Goal: Task Accomplishment & Management: Manage account settings

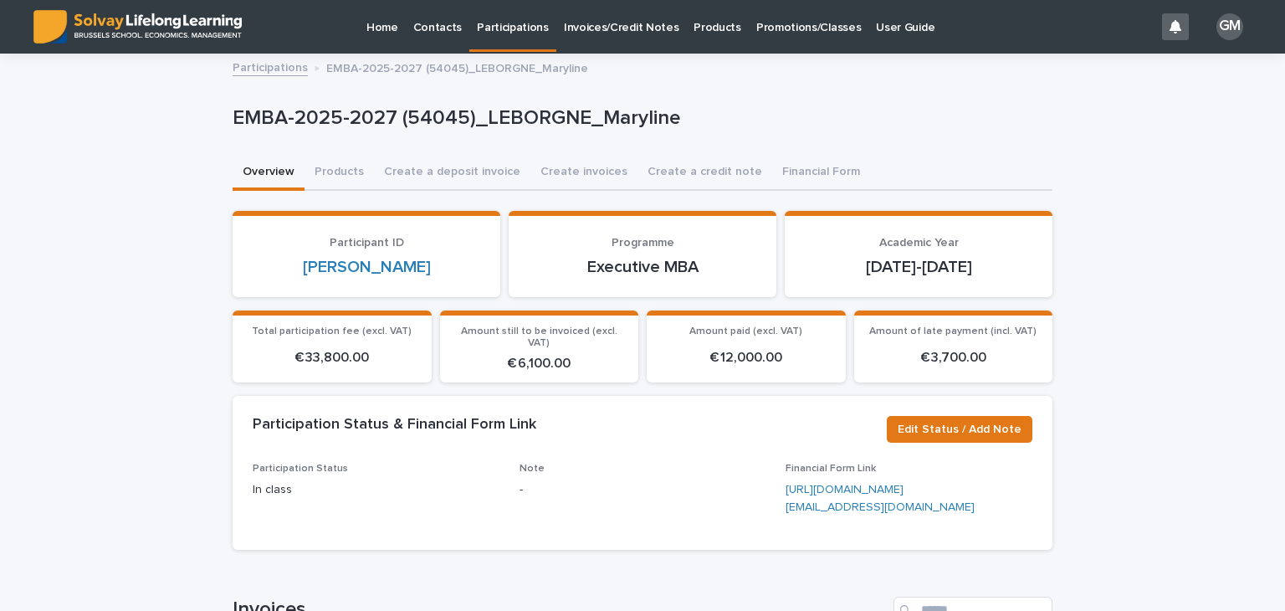
click at [434, 31] on p "Contacts" at bounding box center [437, 17] width 49 height 35
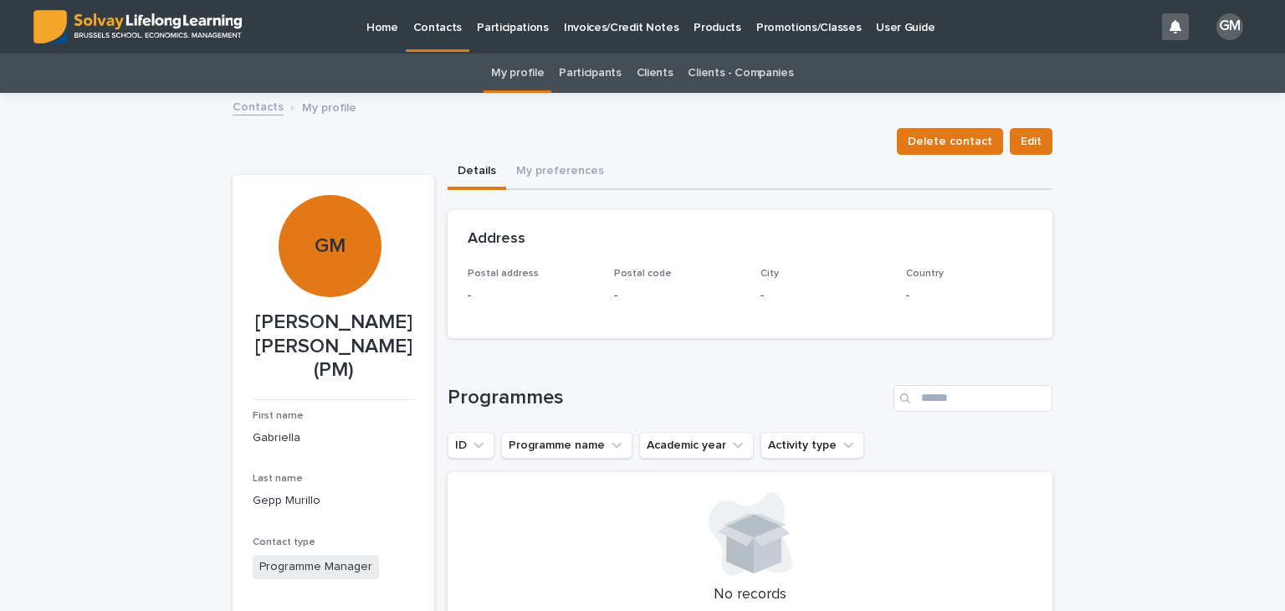
click at [580, 71] on link "Participants" at bounding box center [590, 73] width 62 height 39
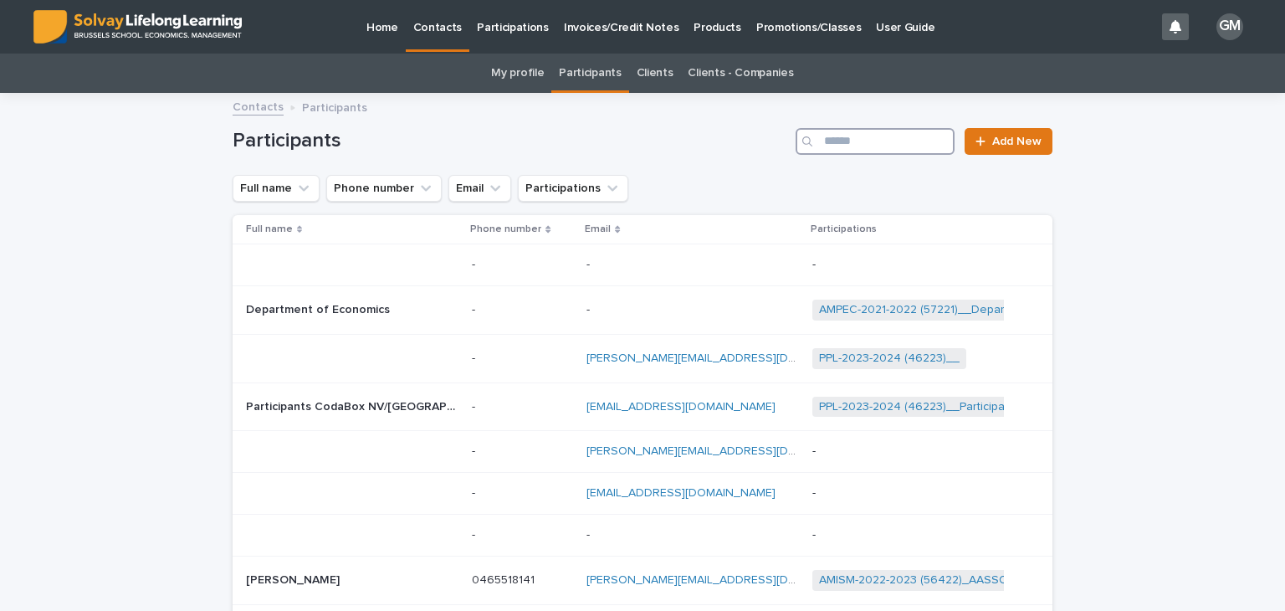
click at [878, 148] on input "Search" at bounding box center [875, 141] width 159 height 27
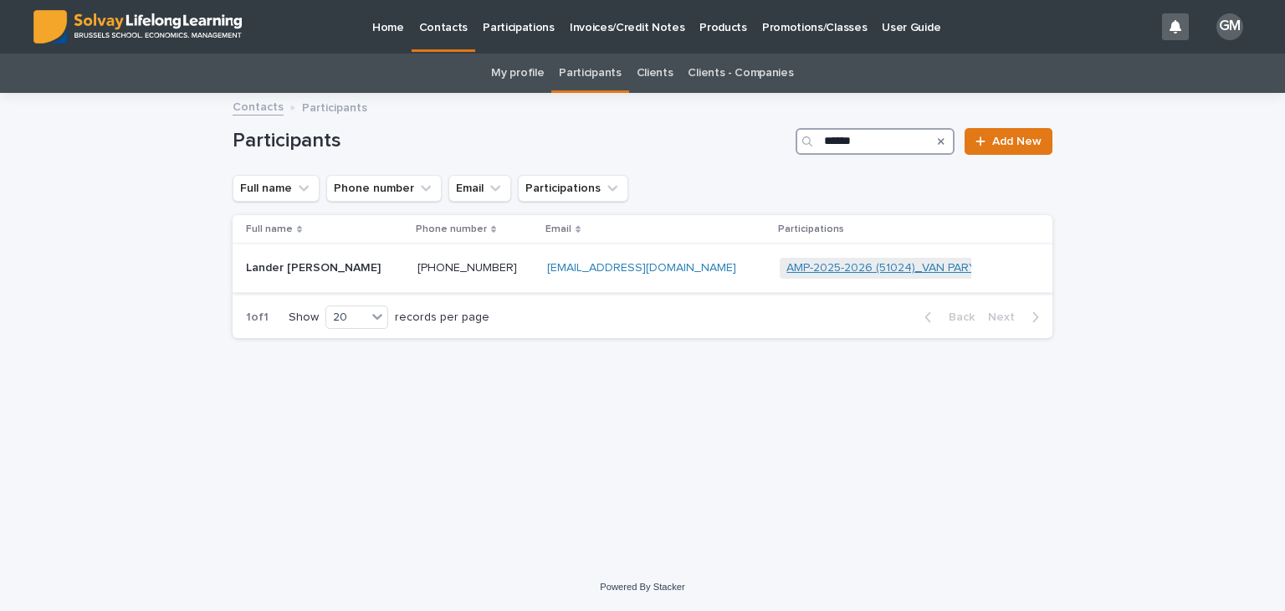
type input "******"
click at [801, 269] on link "AMP-2025-2026 (51024)_VAN PARYS_Lander" at bounding box center [908, 268] width 242 height 14
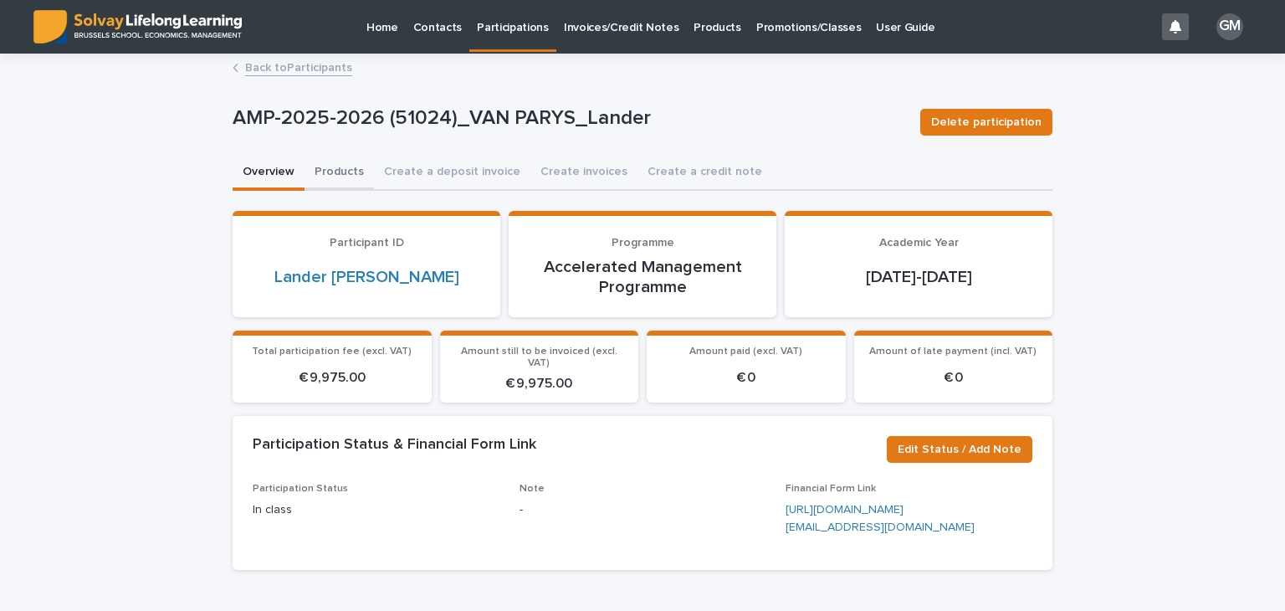
click at [338, 182] on button "Products" at bounding box center [339, 173] width 69 height 35
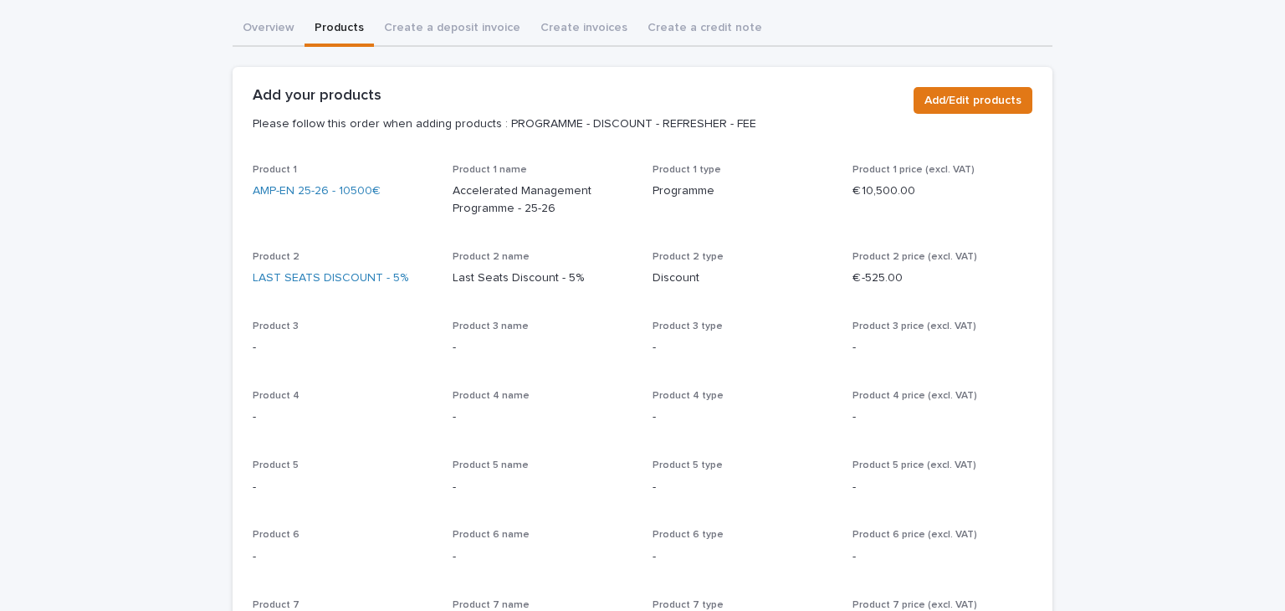
scroll to position [144, 0]
click at [407, 228] on span "Product 1 AMP-EN 25-26 - 10500€" at bounding box center [343, 197] width 180 height 67
click at [970, 101] on span "Add/Edit products" at bounding box center [973, 100] width 97 height 17
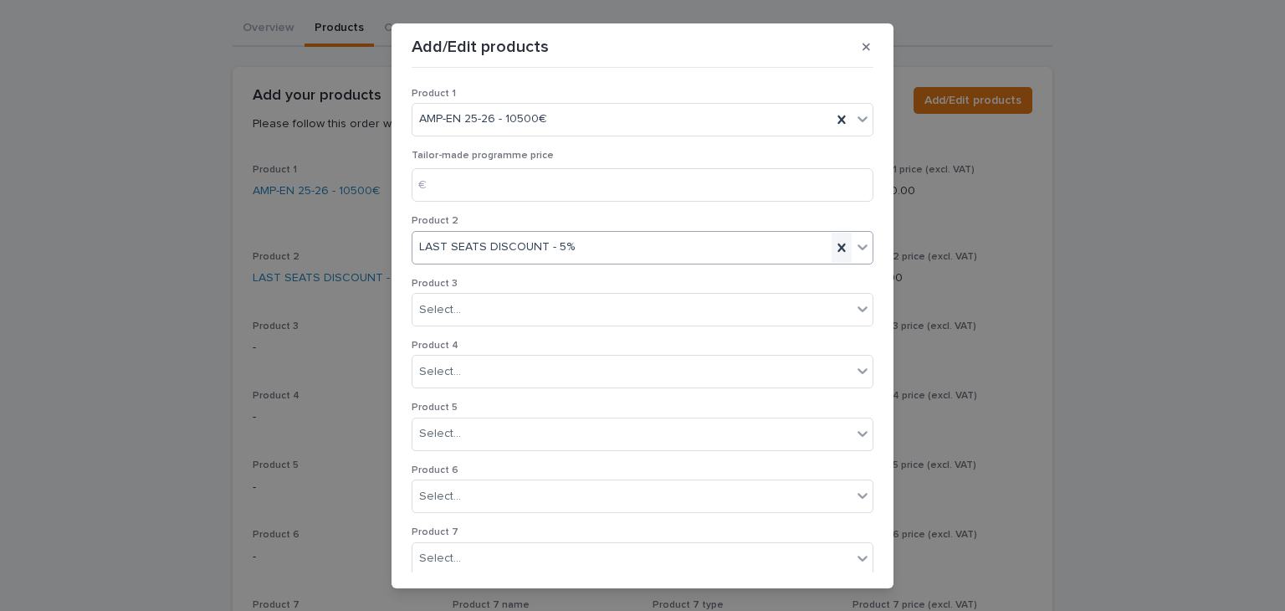
click at [833, 248] on icon at bounding box center [841, 247] width 17 height 17
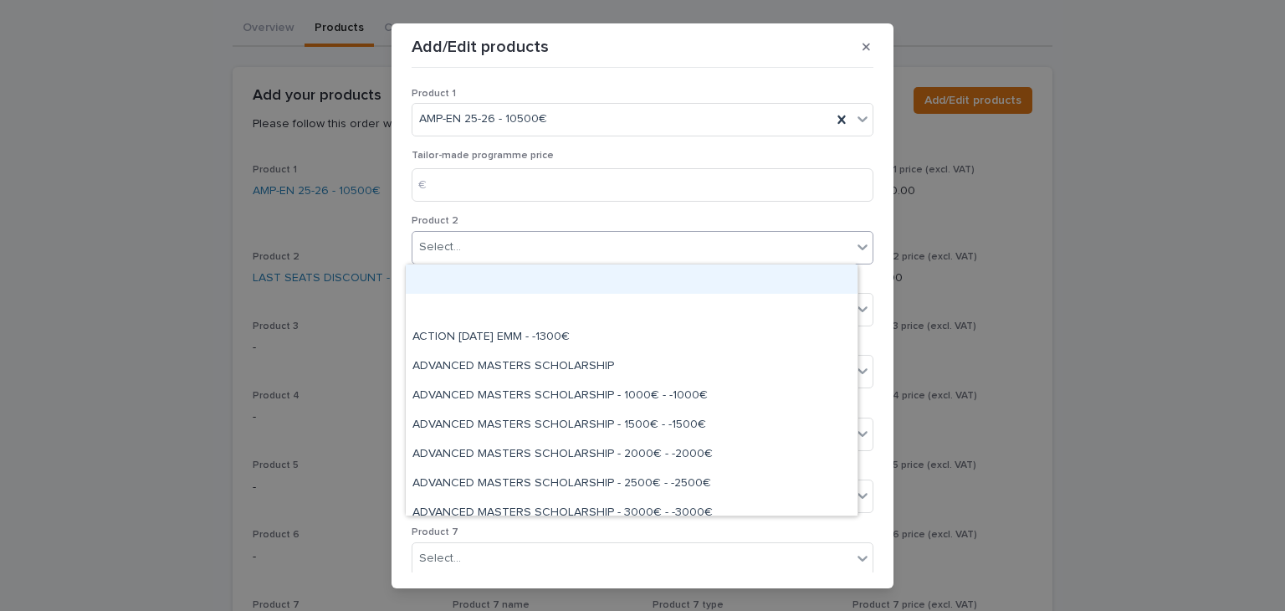
click at [854, 249] on icon at bounding box center [862, 246] width 17 height 17
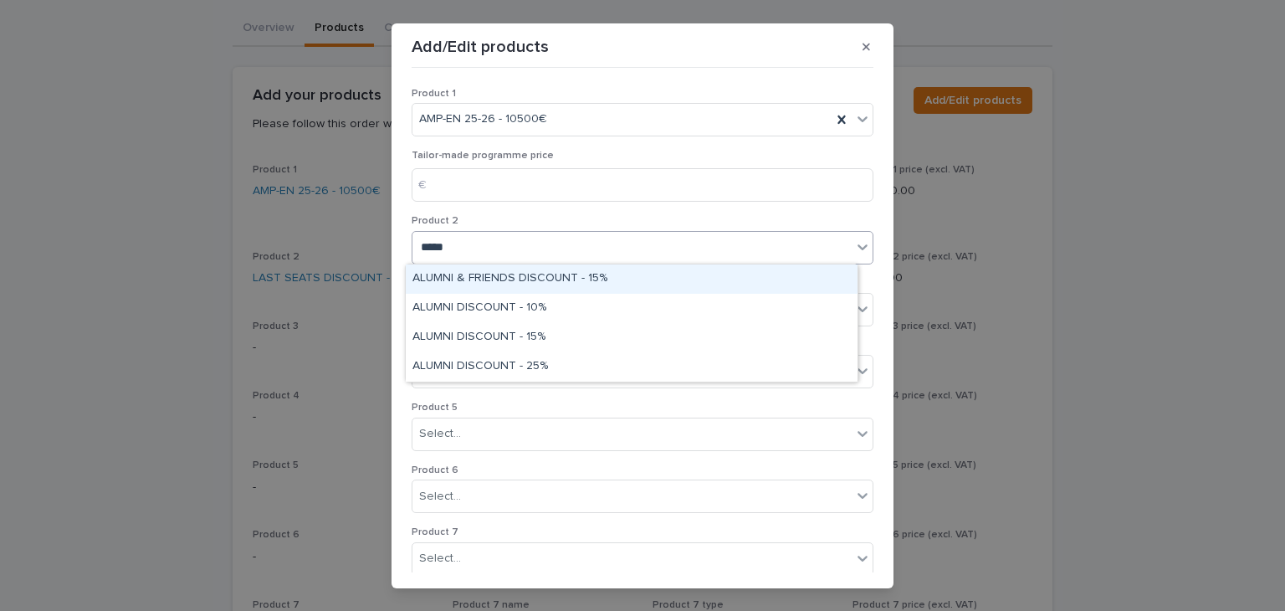
type input "******"
click at [580, 283] on div "ALUMNI & FRIENDS DISCOUNT - 15%" at bounding box center [632, 278] width 452 height 29
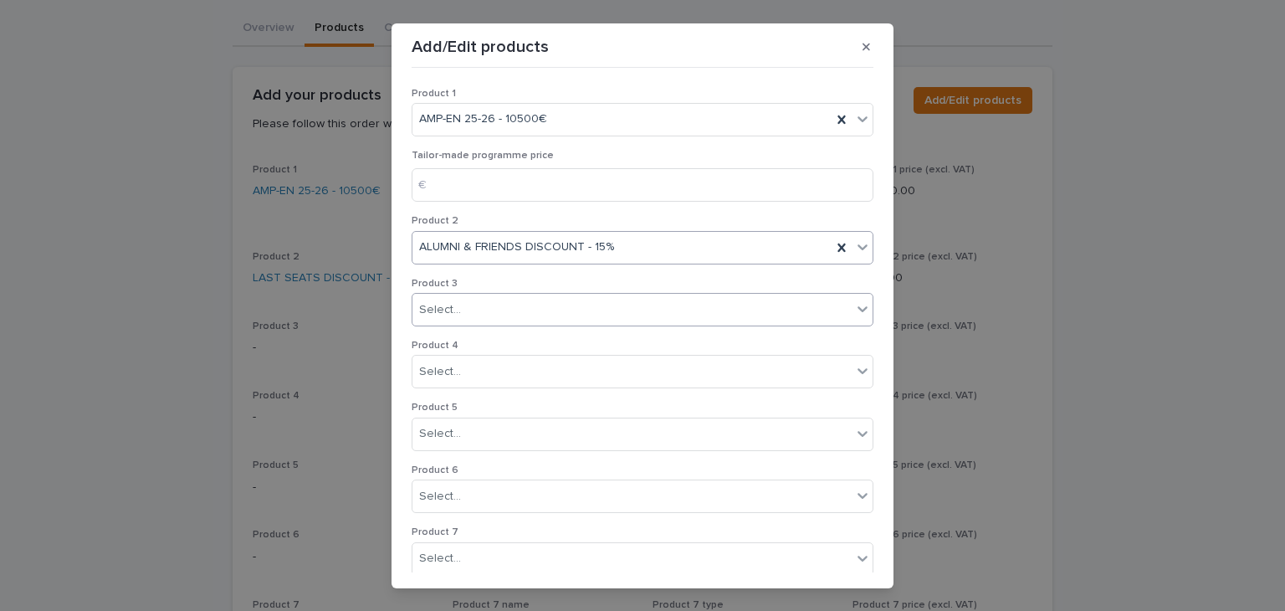
scroll to position [320, 0]
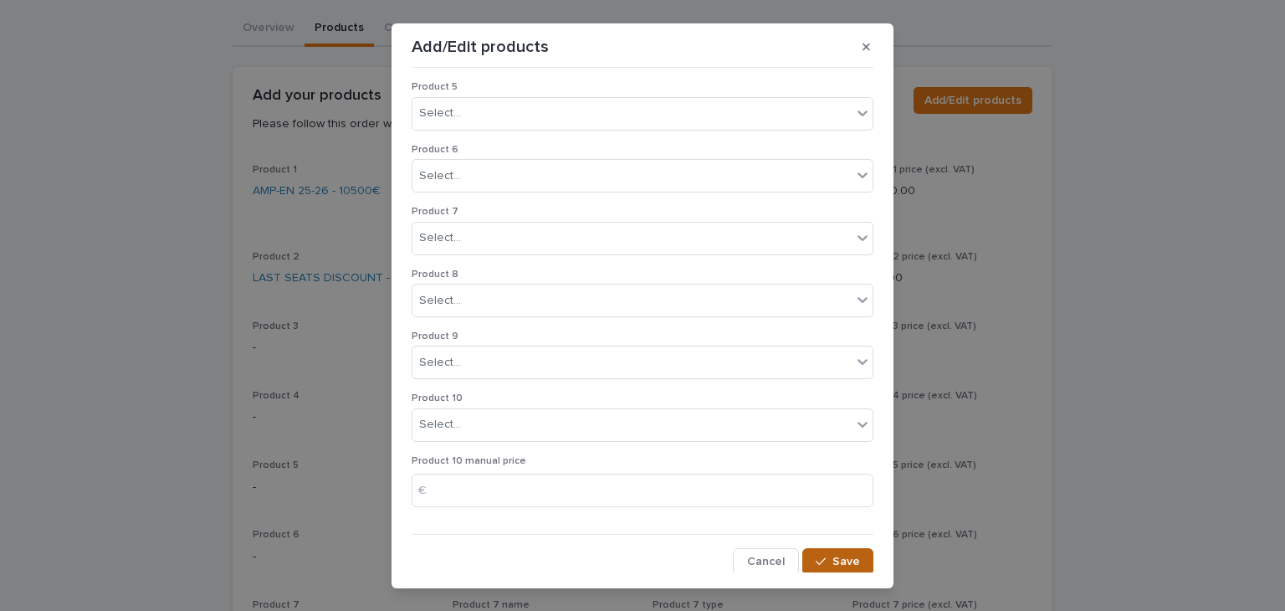
click at [843, 560] on span "Save" at bounding box center [847, 562] width 28 height 12
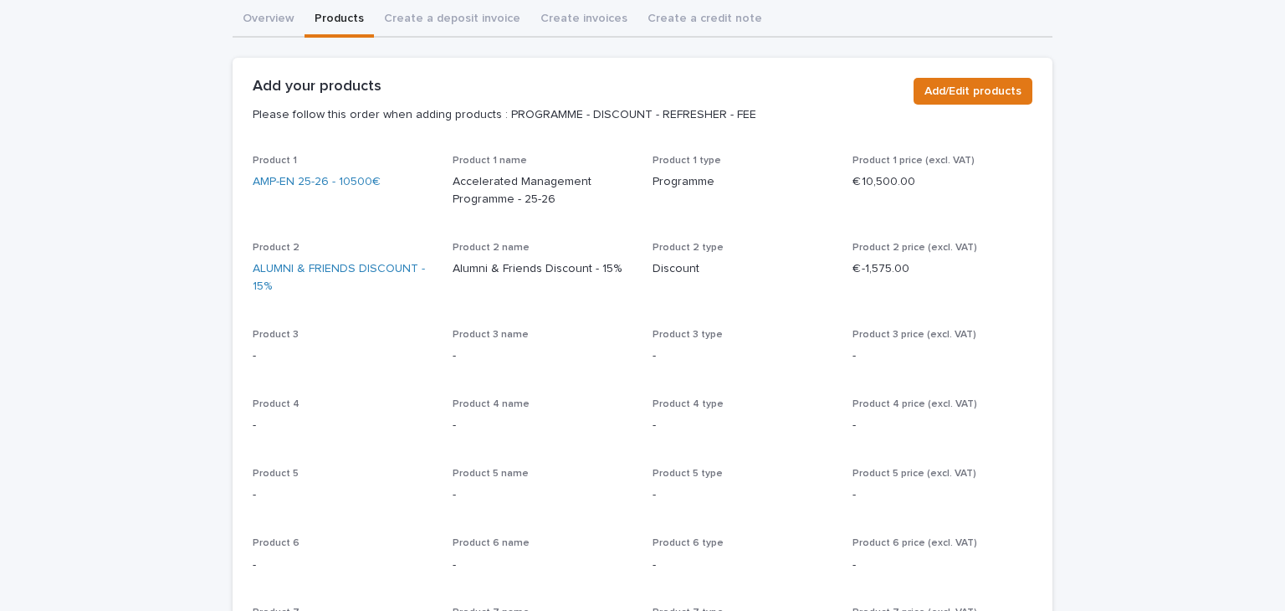
scroll to position [671, 0]
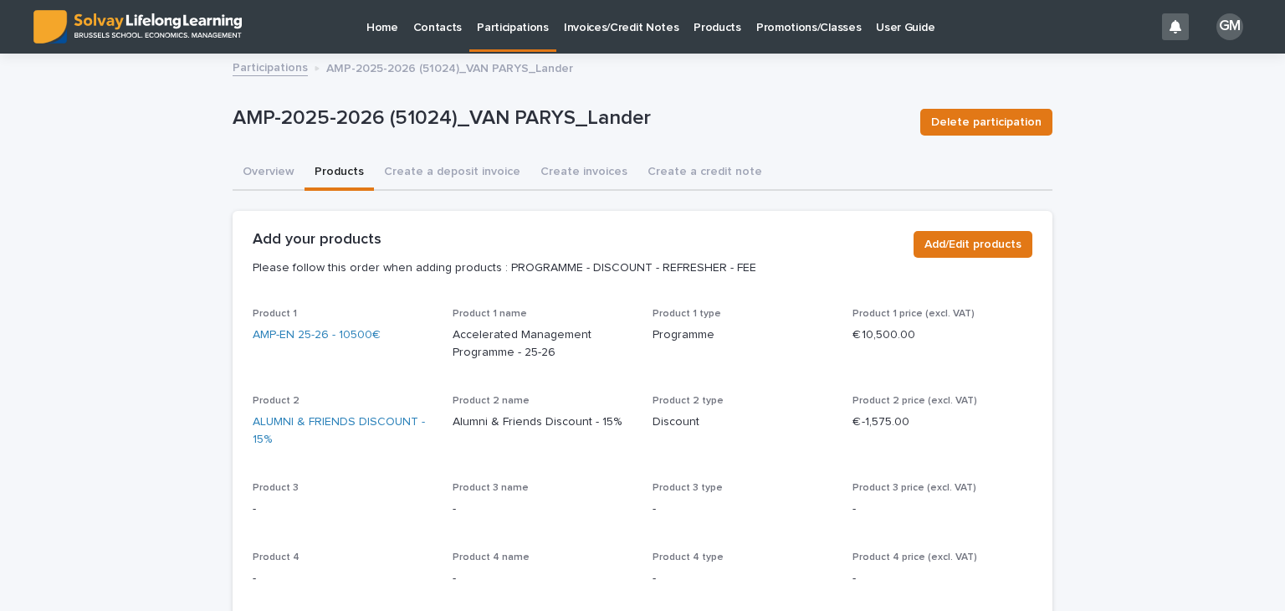
click at [387, 26] on p "Home" at bounding box center [383, 17] width 32 height 35
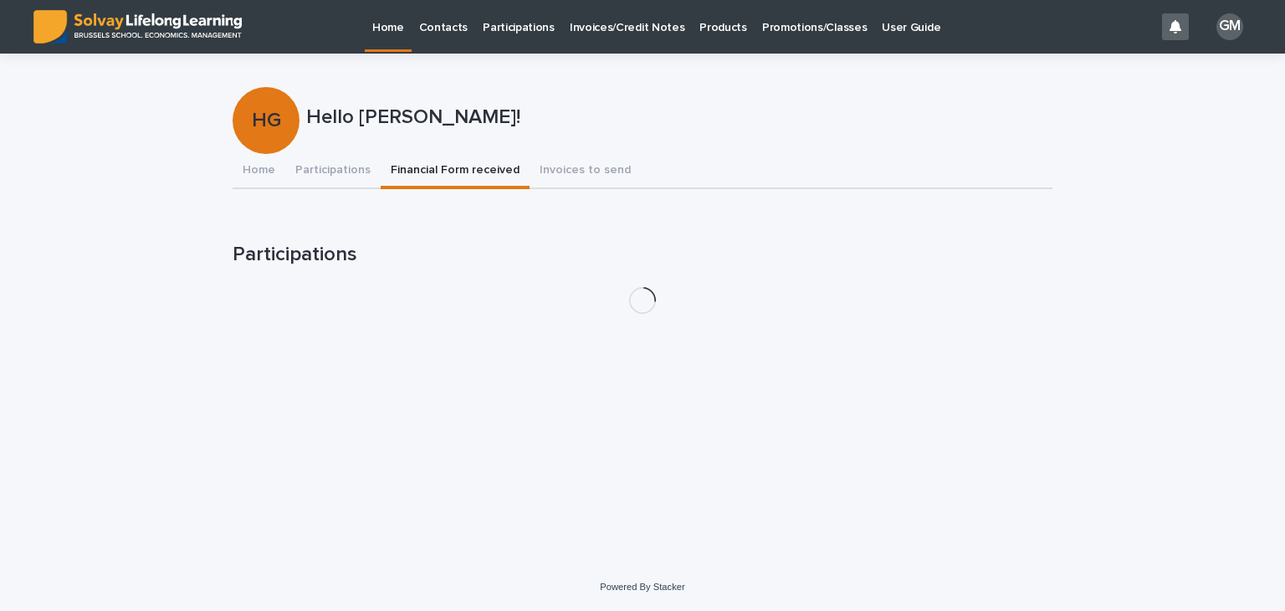
click at [440, 175] on button "Financial Form received" at bounding box center [455, 171] width 149 height 35
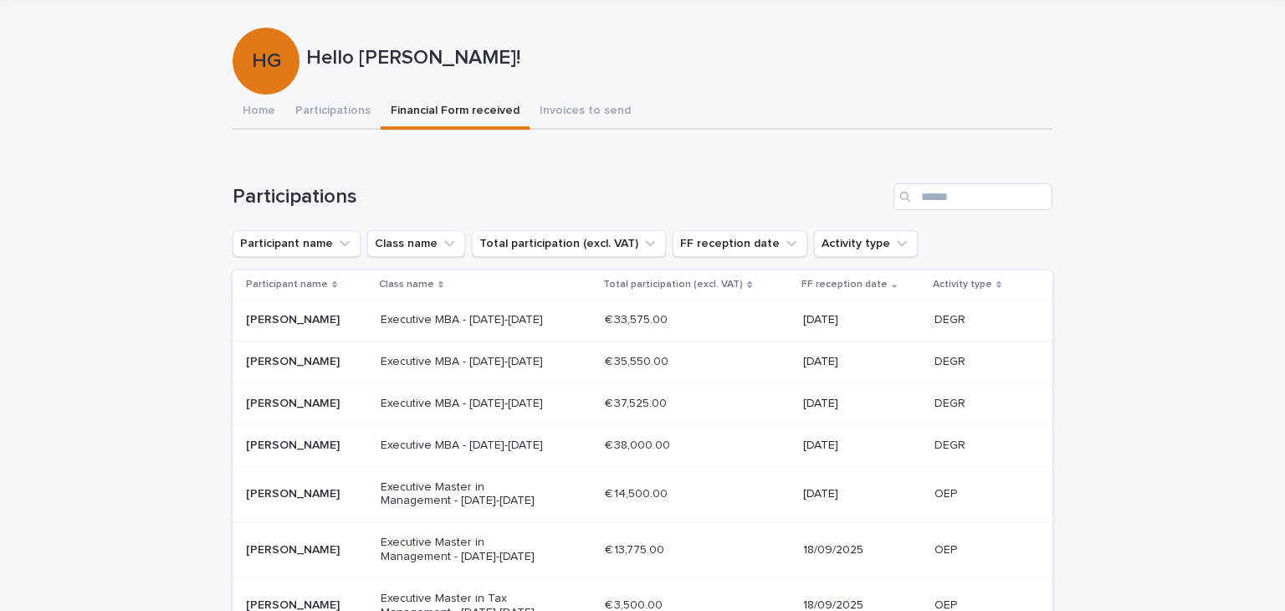
scroll to position [66, 0]
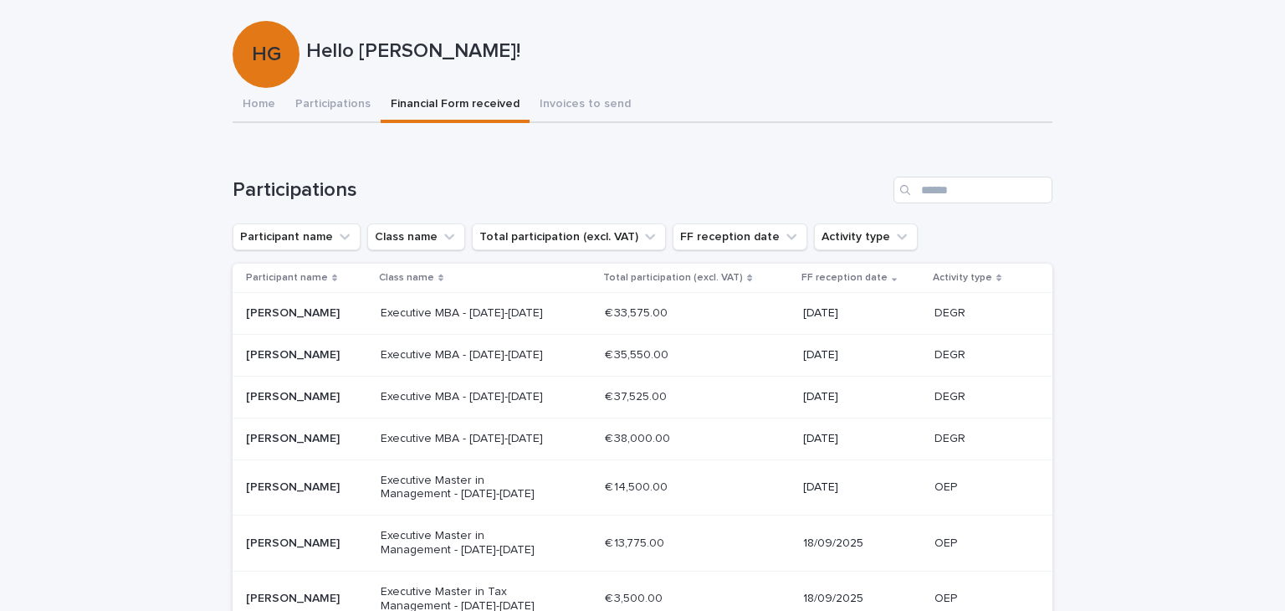
click at [251, 314] on p "[PERSON_NAME]" at bounding box center [306, 313] width 121 height 14
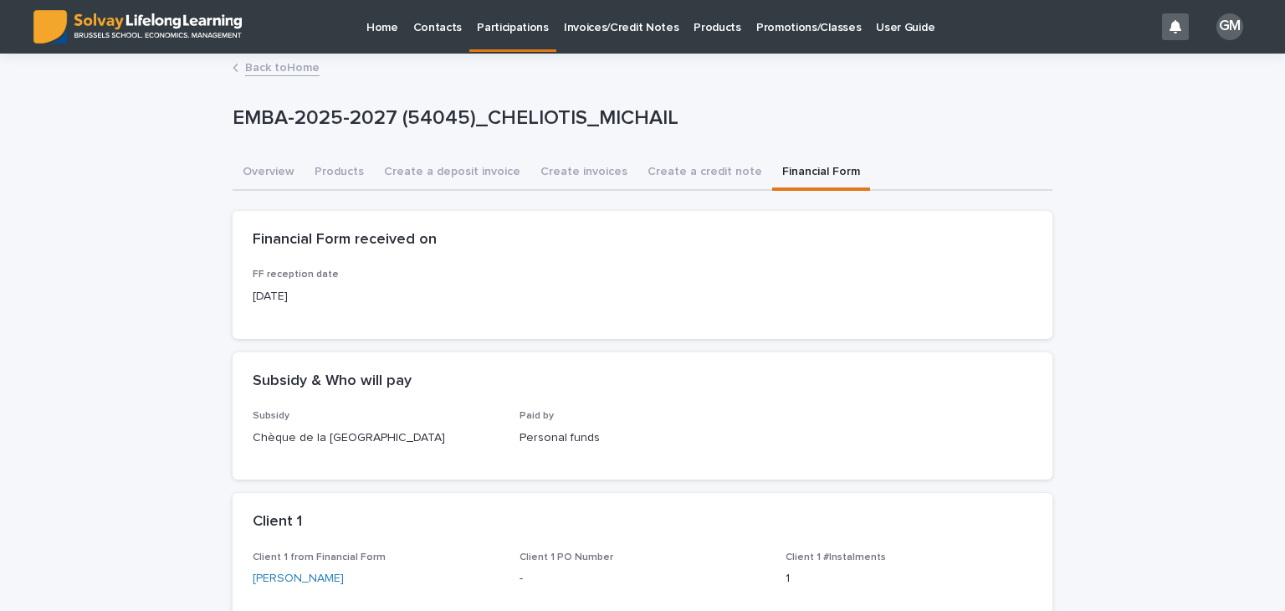
click at [789, 168] on button "Financial Form" at bounding box center [821, 173] width 98 height 35
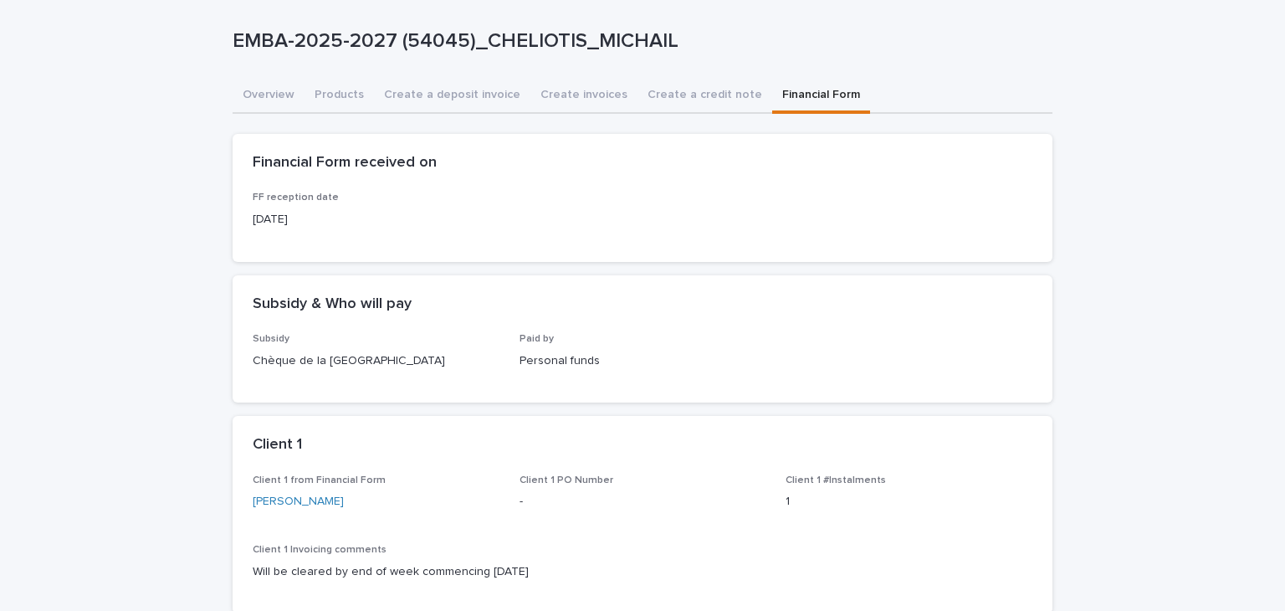
click at [596, 290] on div "Subsidy & Who will pay" at bounding box center [643, 304] width 820 height 59
click at [251, 85] on button "Overview" at bounding box center [269, 96] width 72 height 35
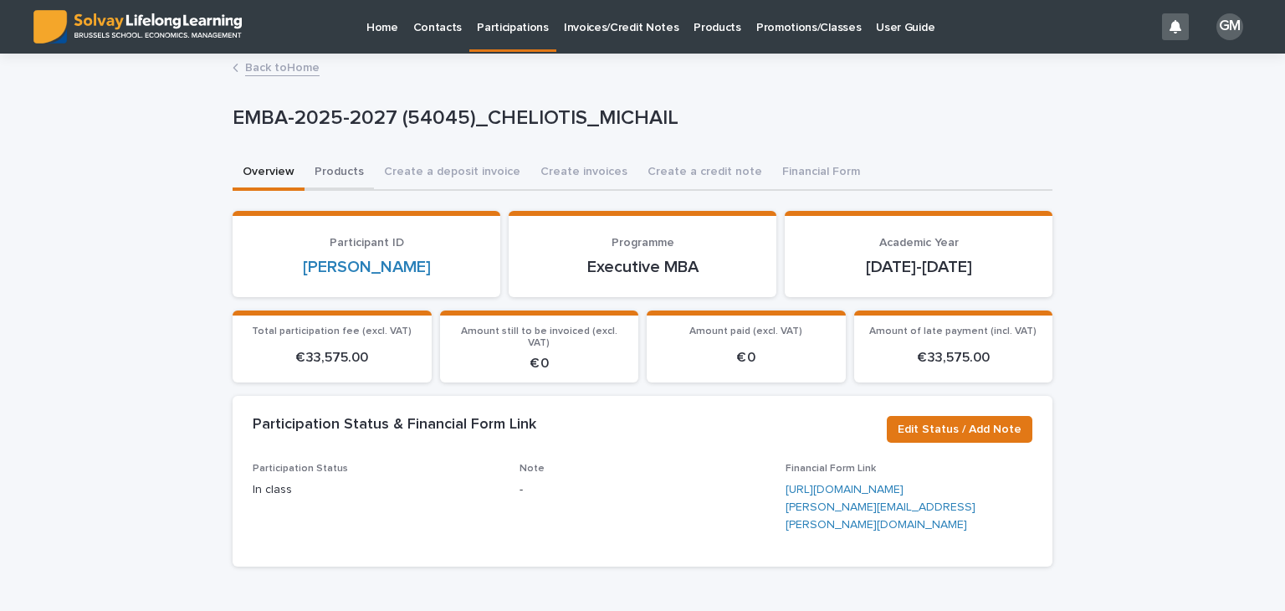
click at [333, 174] on button "Products" at bounding box center [339, 173] width 69 height 35
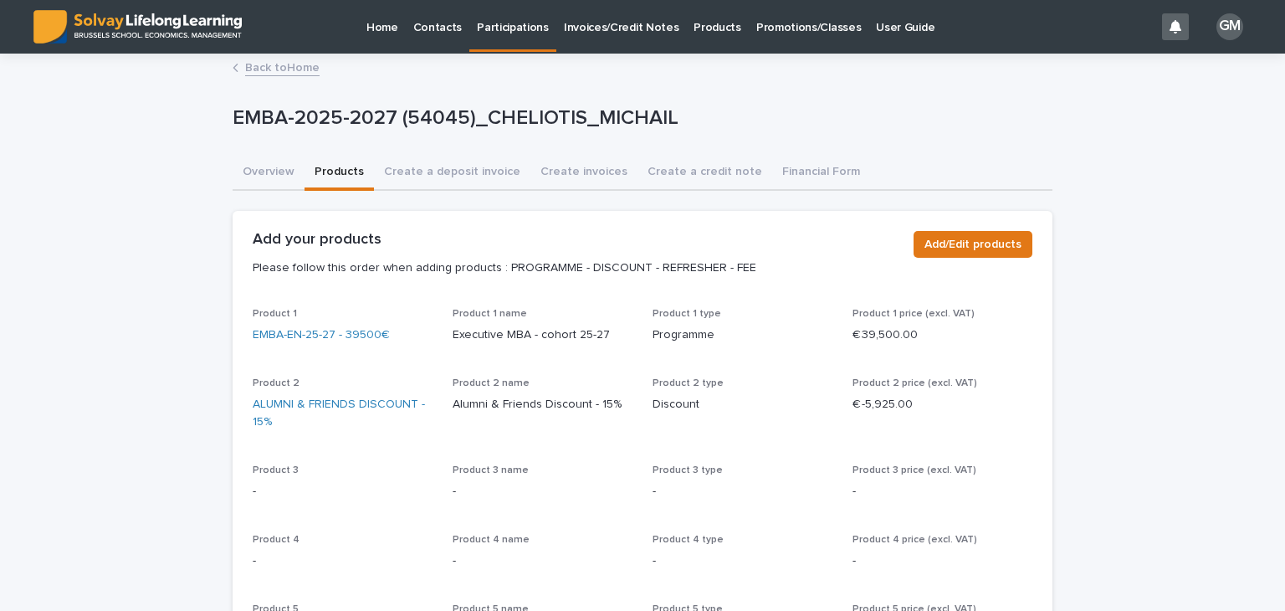
click at [504, 31] on p "Participations" at bounding box center [513, 17] width 72 height 35
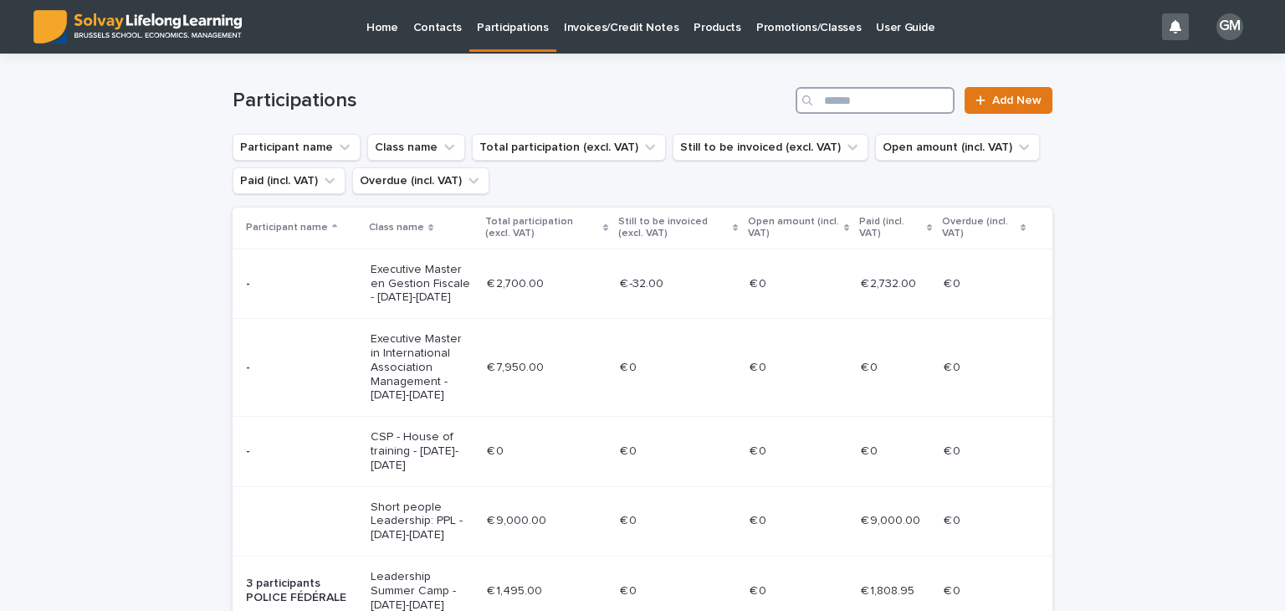
click at [870, 95] on input "Search" at bounding box center [875, 100] width 159 height 27
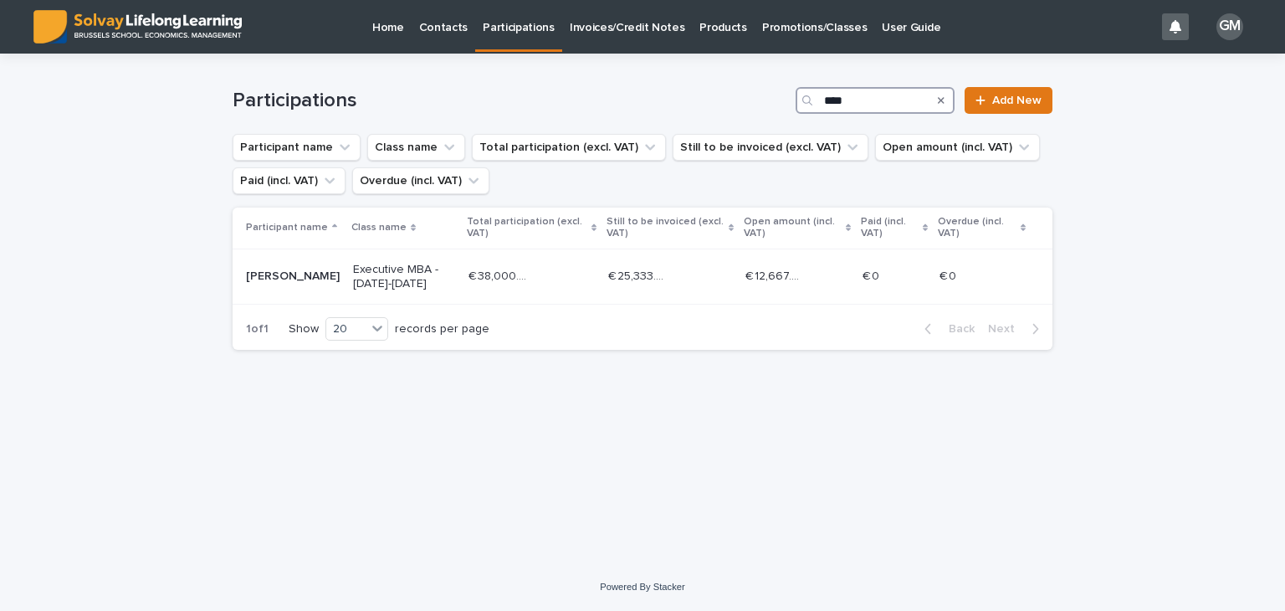
drag, startPoint x: 874, startPoint y: 103, endPoint x: 761, endPoint y: 108, distance: 113.9
click at [761, 108] on div "Participations **** Add New" at bounding box center [643, 100] width 820 height 27
type input "*******"
click at [538, 275] on div "€ 37,525.00 € 37,525.00" at bounding box center [532, 277] width 126 height 28
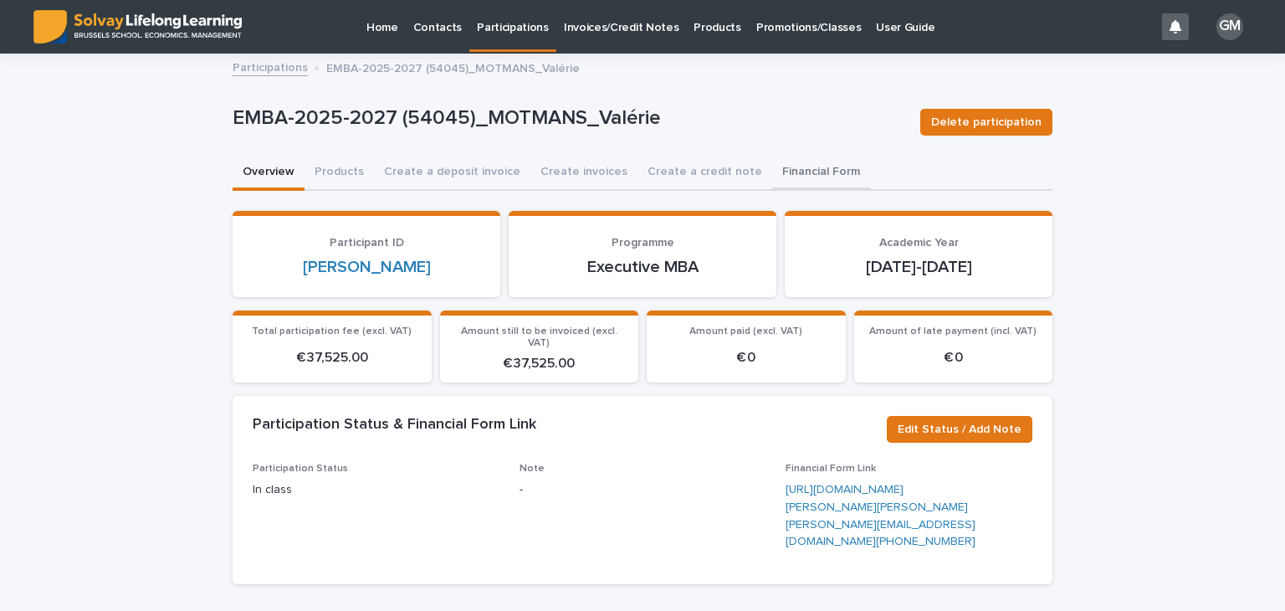
click at [776, 174] on button "Financial Form" at bounding box center [821, 173] width 98 height 35
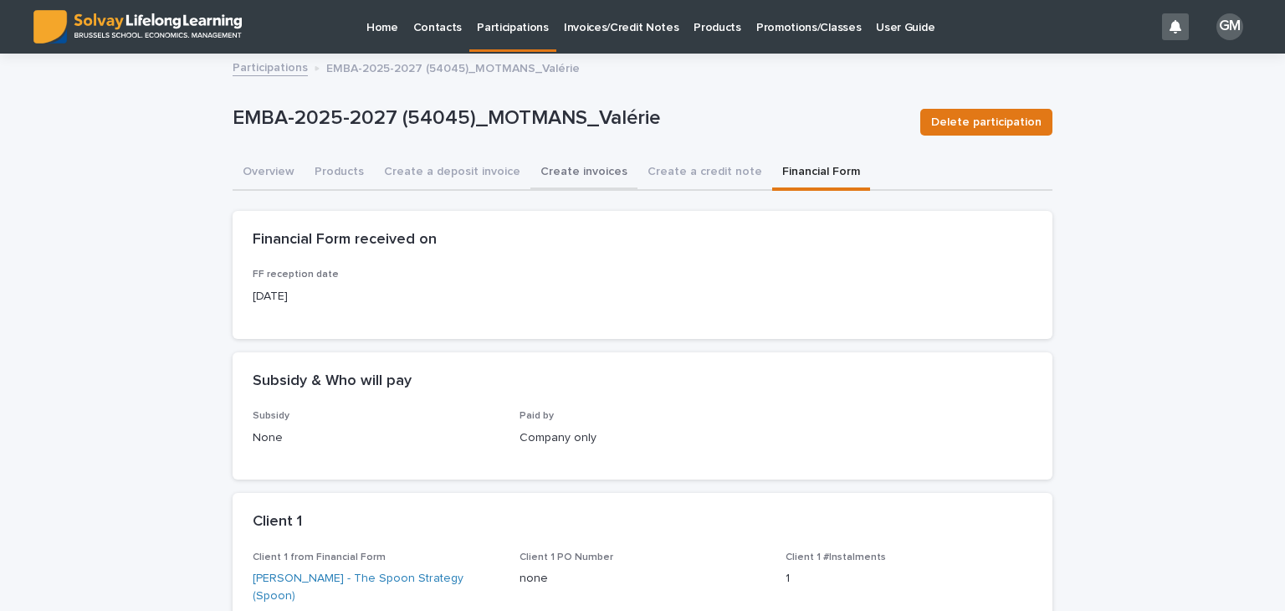
click at [544, 169] on button "Create invoices" at bounding box center [584, 173] width 107 height 35
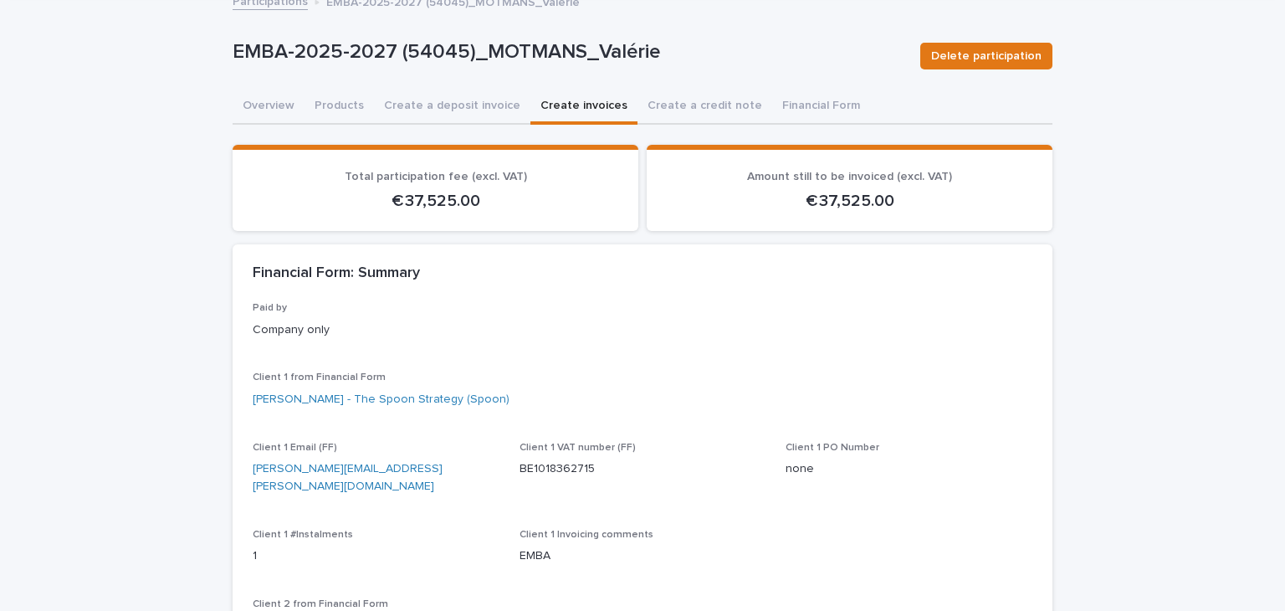
scroll to position [67, 0]
click at [787, 105] on button "Financial Form" at bounding box center [821, 106] width 98 height 35
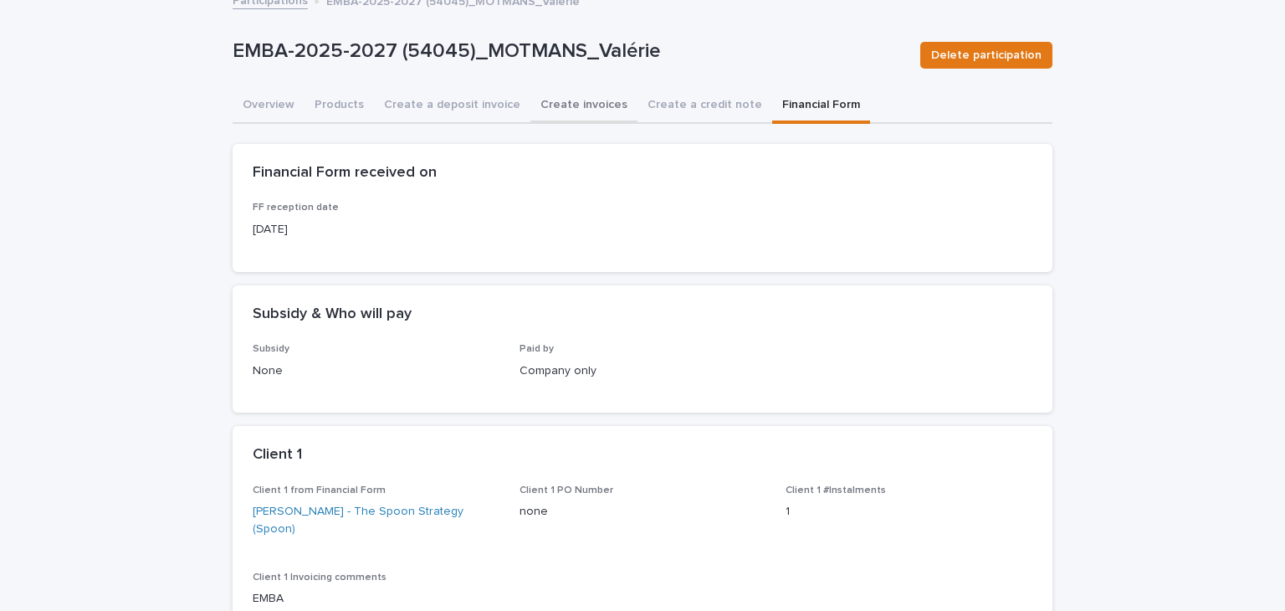
click at [559, 102] on button "Create invoices" at bounding box center [584, 106] width 107 height 35
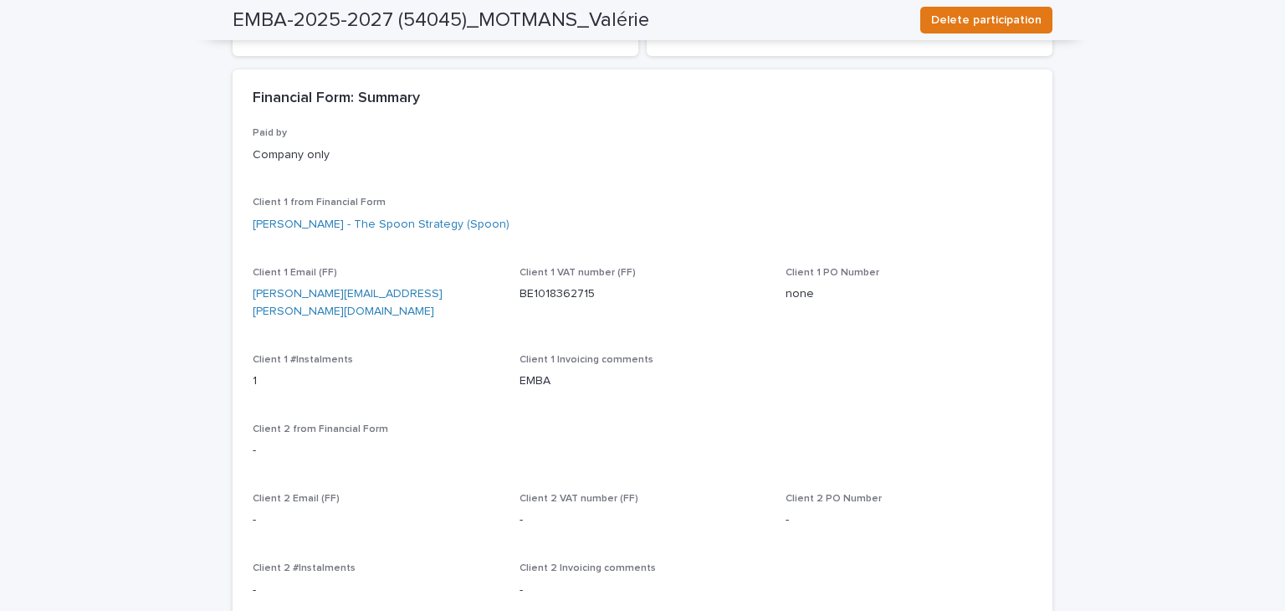
scroll to position [693, 0]
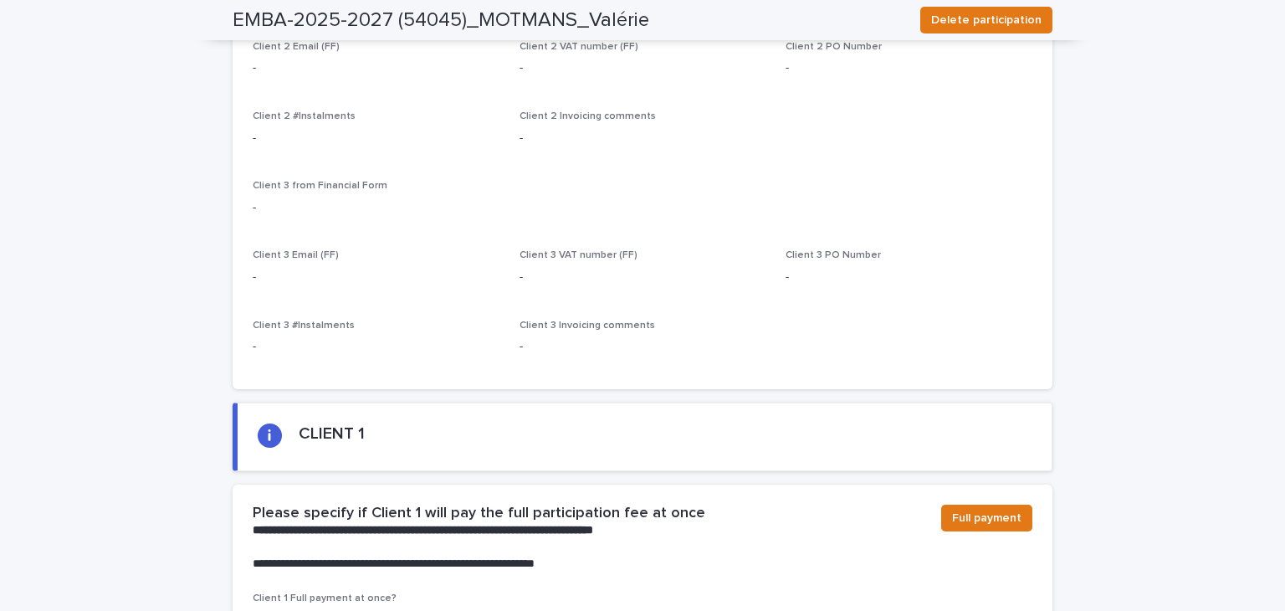
click at [900, 484] on div "**********" at bounding box center [643, 538] width 820 height 108
click at [970, 510] on span "Full payment" at bounding box center [986, 518] width 69 height 17
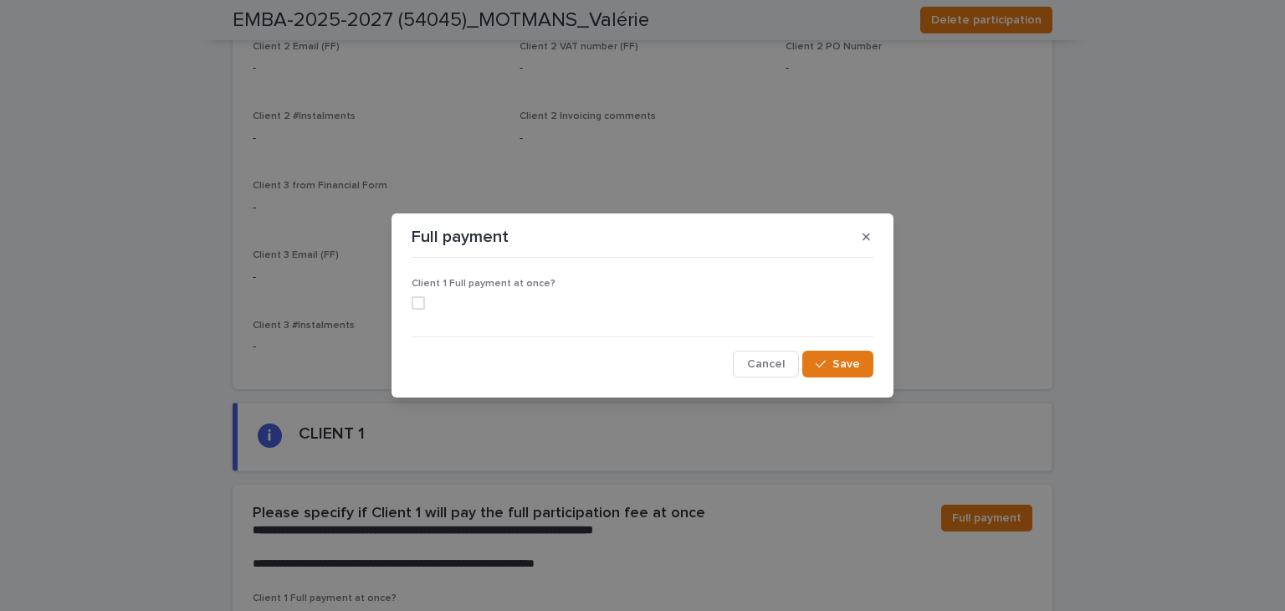
click at [419, 305] on span at bounding box center [418, 302] width 13 height 13
click at [859, 369] on span "Save" at bounding box center [847, 364] width 28 height 12
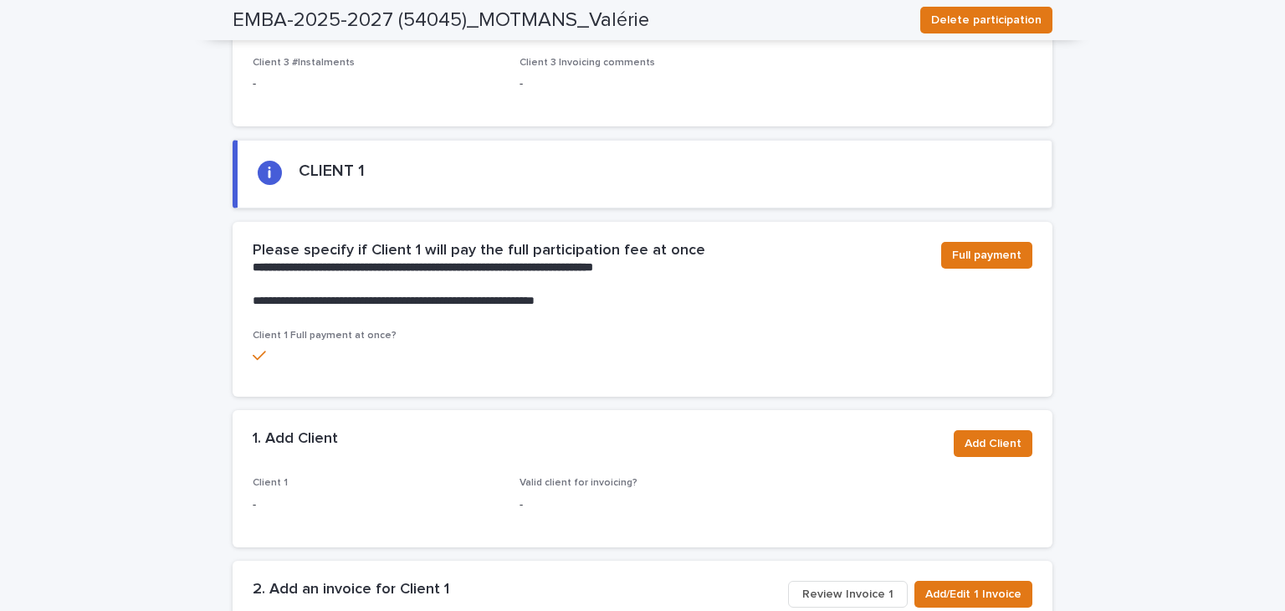
scroll to position [966, 0]
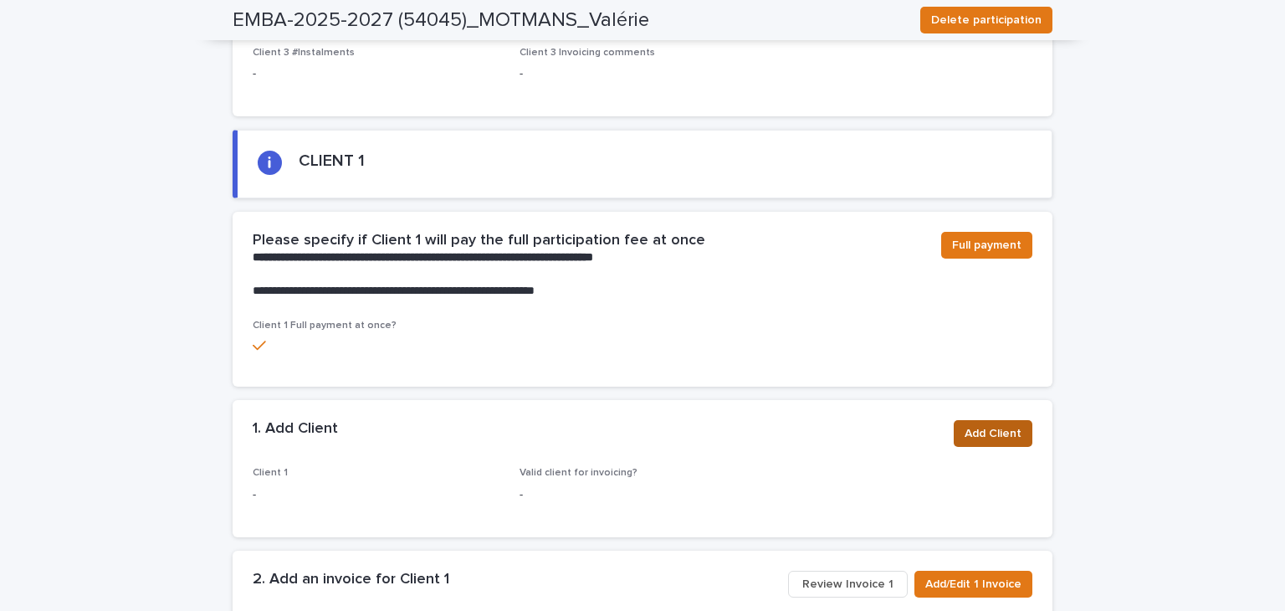
click at [971, 420] on button "Add Client" at bounding box center [993, 433] width 79 height 27
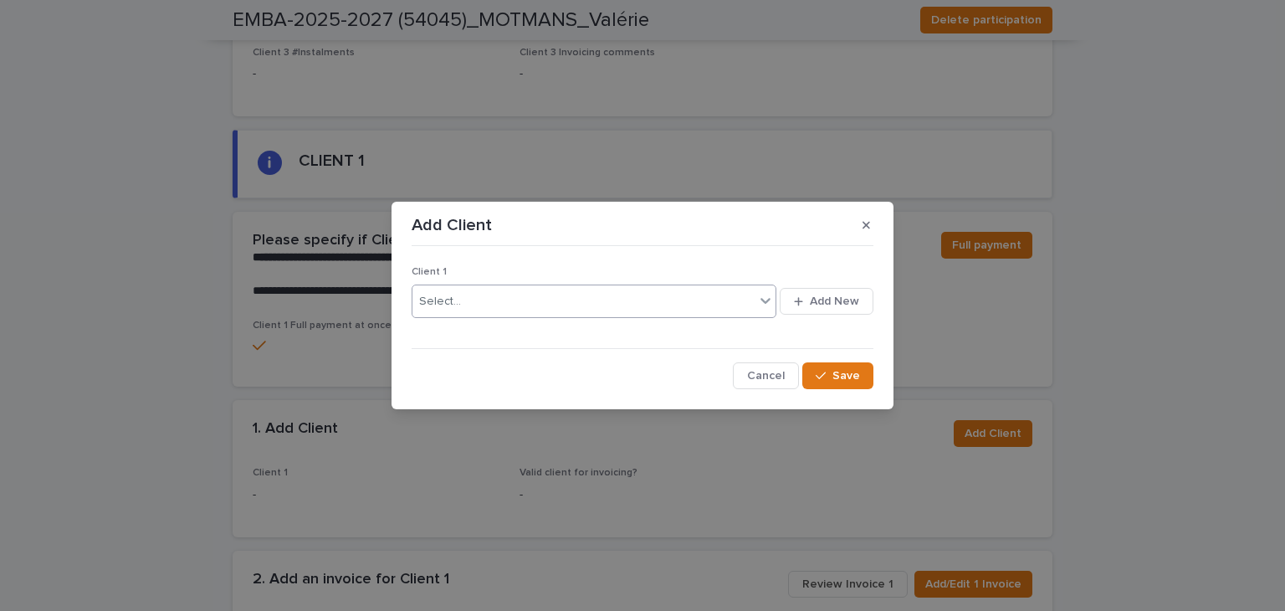
click at [552, 298] on div "Select..." at bounding box center [584, 302] width 342 height 28
type input "*****"
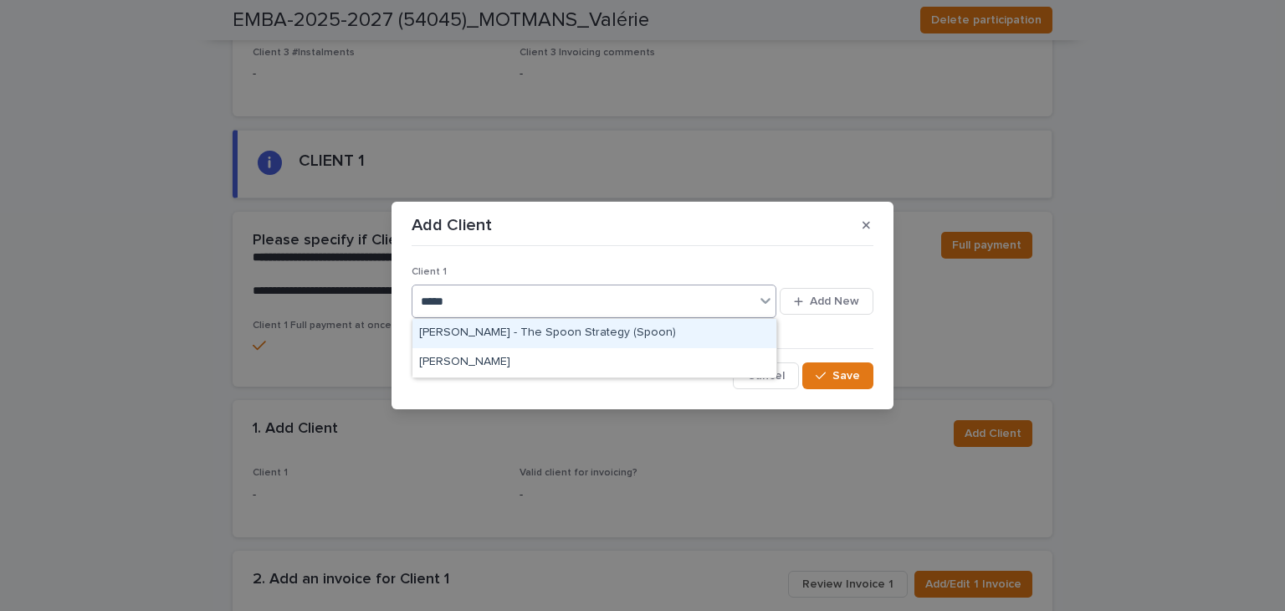
click at [572, 327] on div "[PERSON_NAME] - The Spoon Strategy (Spoon)" at bounding box center [595, 333] width 364 height 29
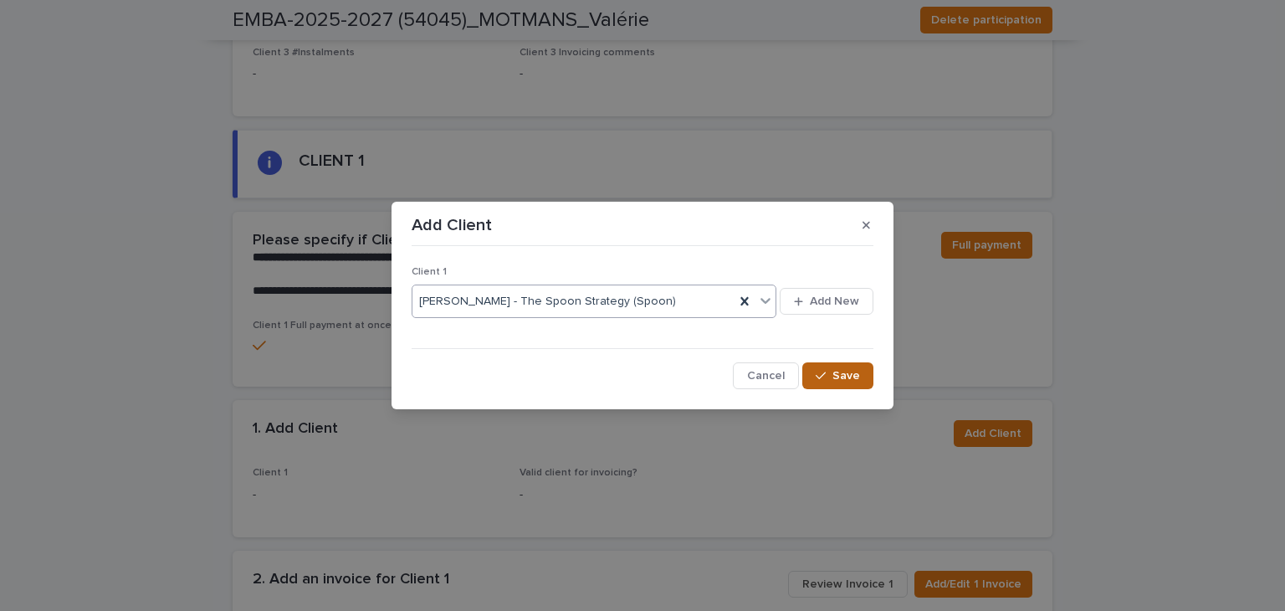
click at [835, 367] on button "Save" at bounding box center [837, 375] width 71 height 27
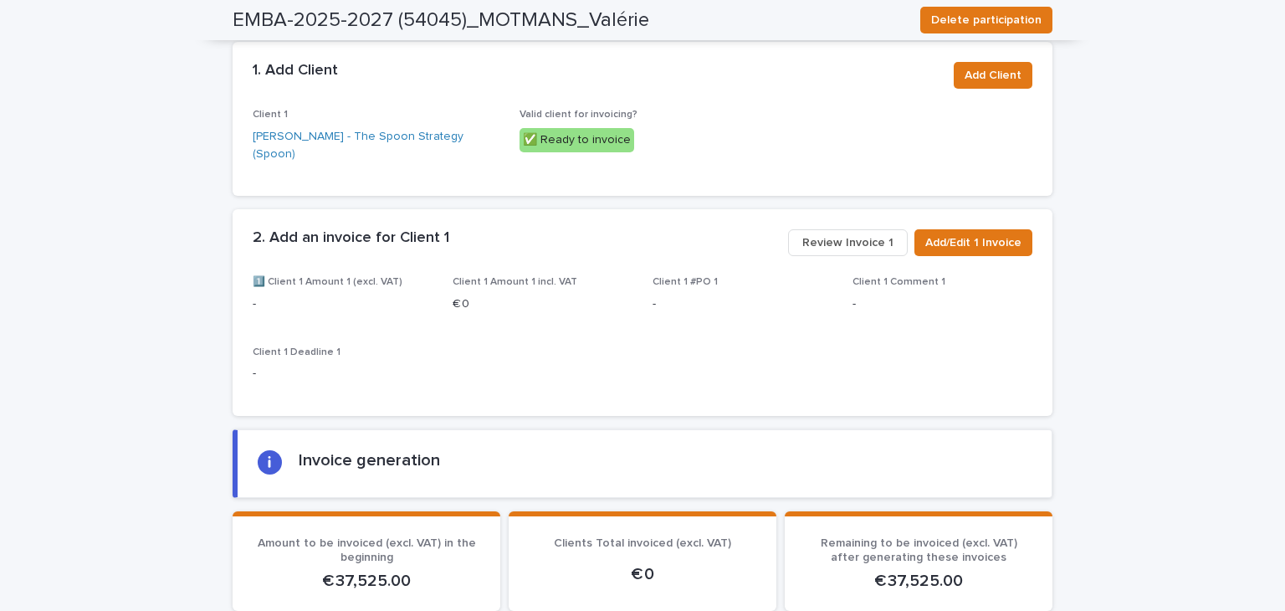
scroll to position [1285, 0]
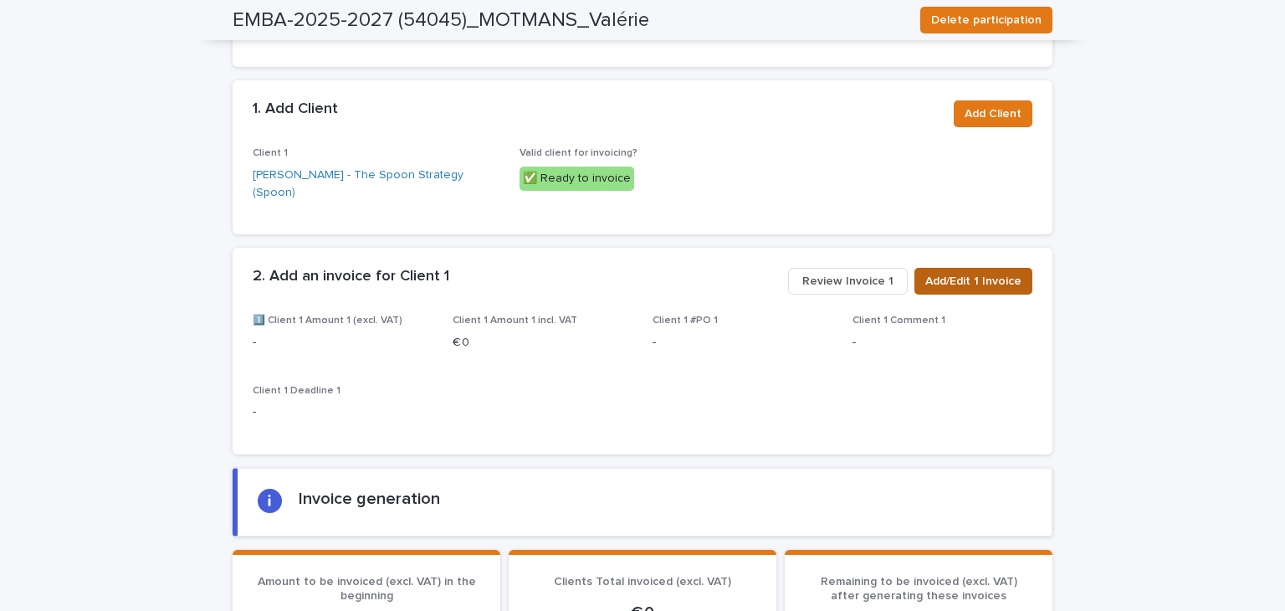
click at [915, 272] on button "Add/Edit 1 Invoice" at bounding box center [974, 281] width 118 height 27
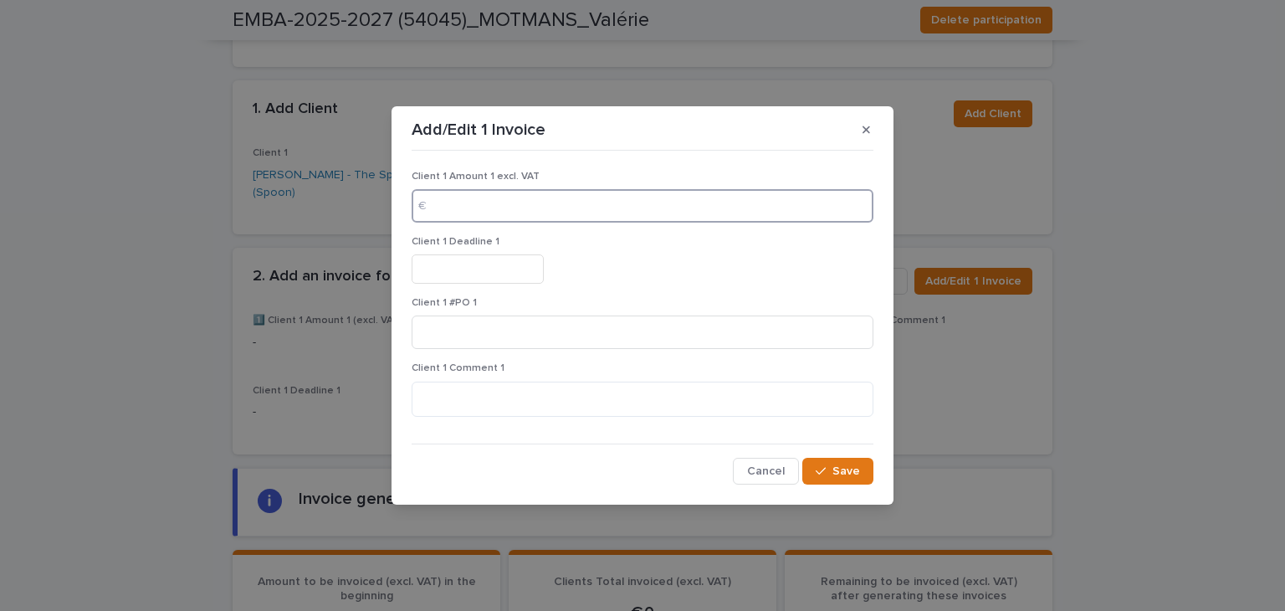
click at [541, 215] on input at bounding box center [643, 205] width 462 height 33
type input "*****"
click at [478, 279] on input "text" at bounding box center [478, 268] width 132 height 29
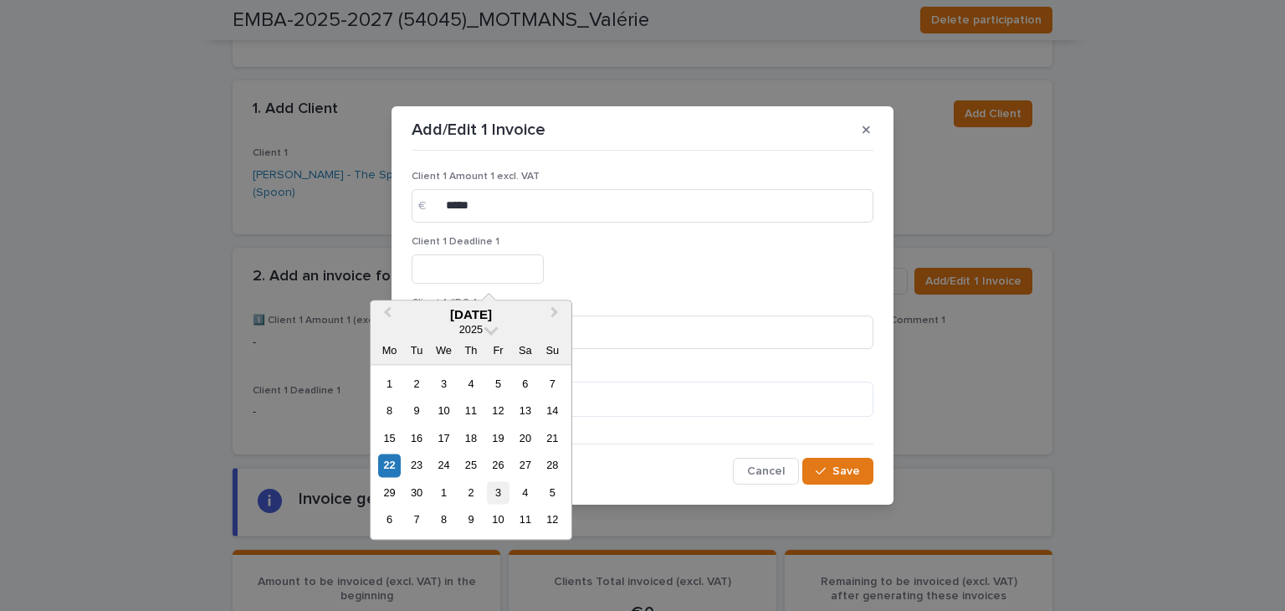
click at [500, 496] on div "3" at bounding box center [498, 492] width 23 height 23
type input "*********"
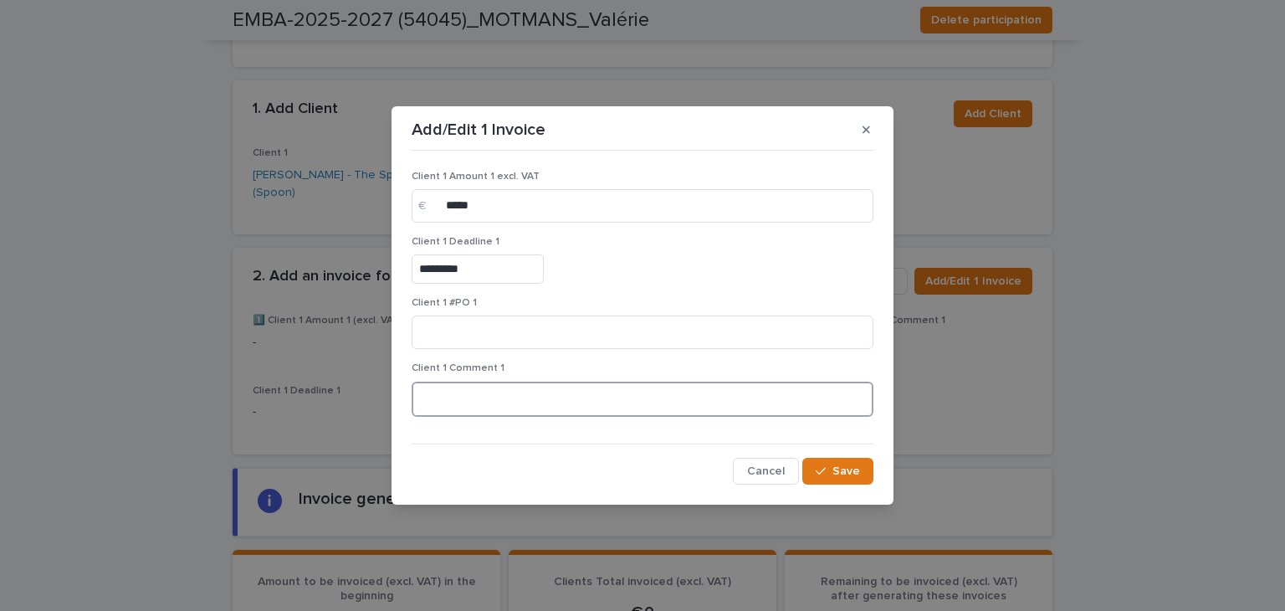
click at [451, 400] on textarea at bounding box center [643, 400] width 462 height 36
type textarea "**********"
click at [836, 469] on span "Save" at bounding box center [847, 471] width 28 height 12
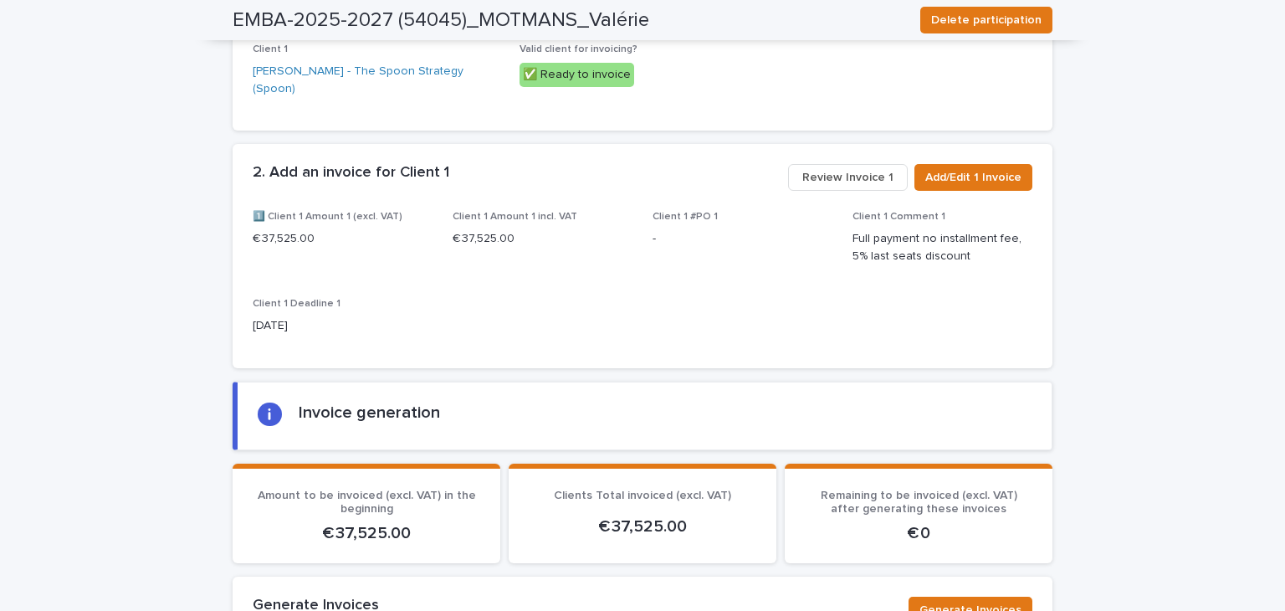
scroll to position [1617, 0]
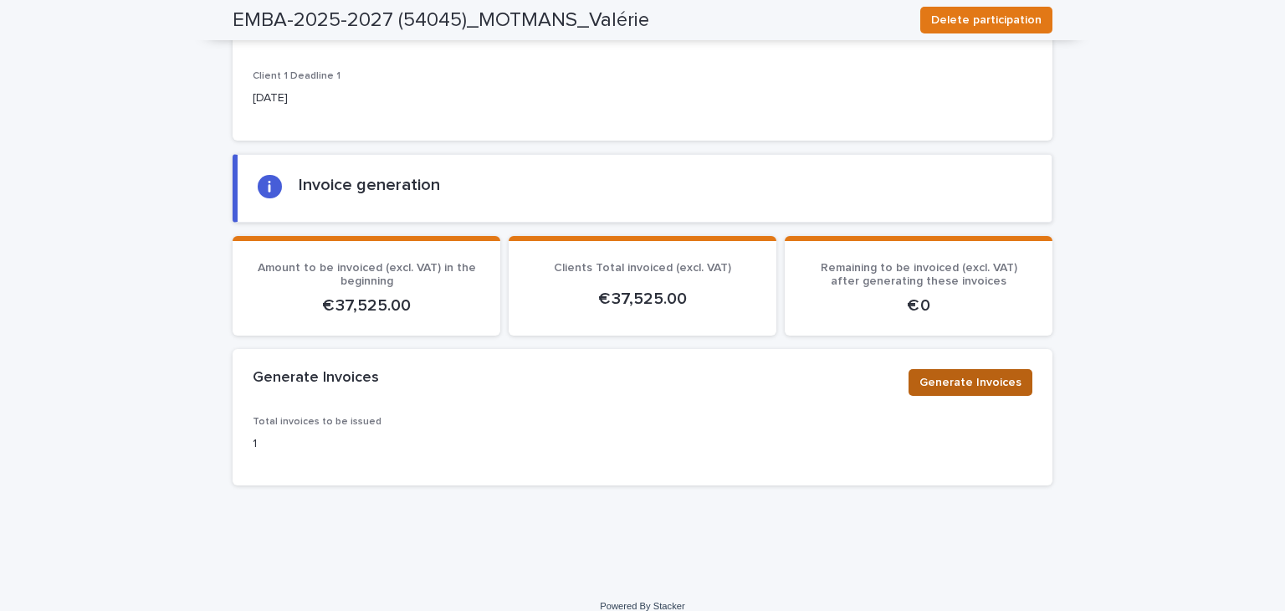
click at [961, 374] on span "Generate Invoices" at bounding box center [971, 382] width 102 height 17
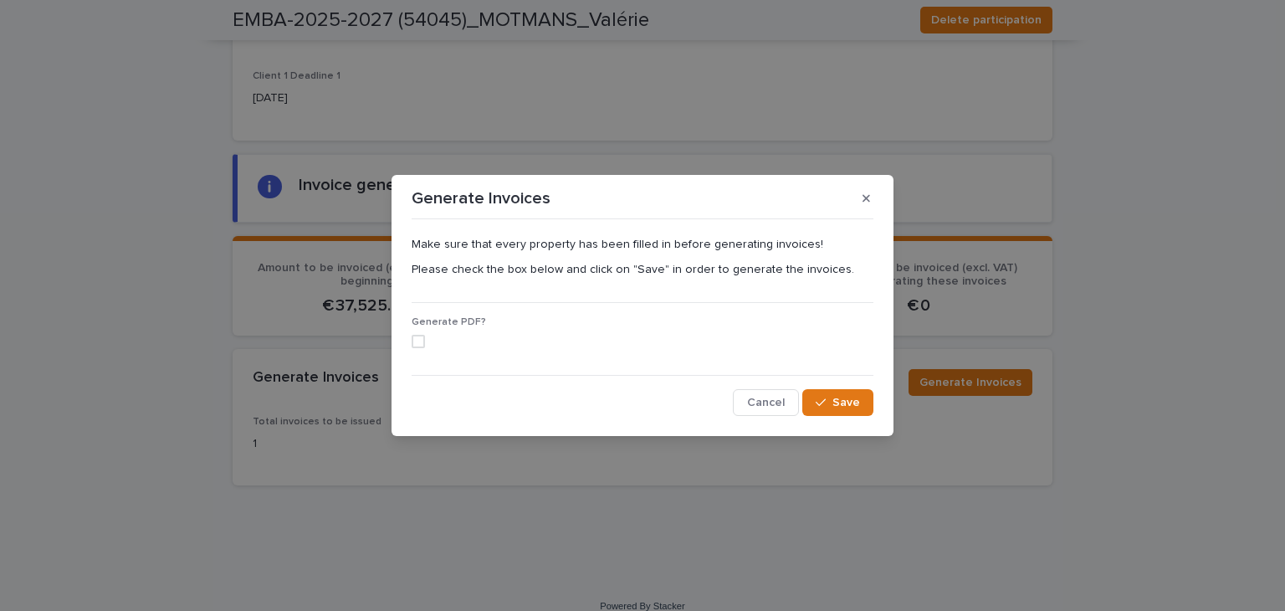
click at [422, 341] on span at bounding box center [418, 341] width 13 height 13
click at [835, 398] on span "Save" at bounding box center [847, 403] width 28 height 12
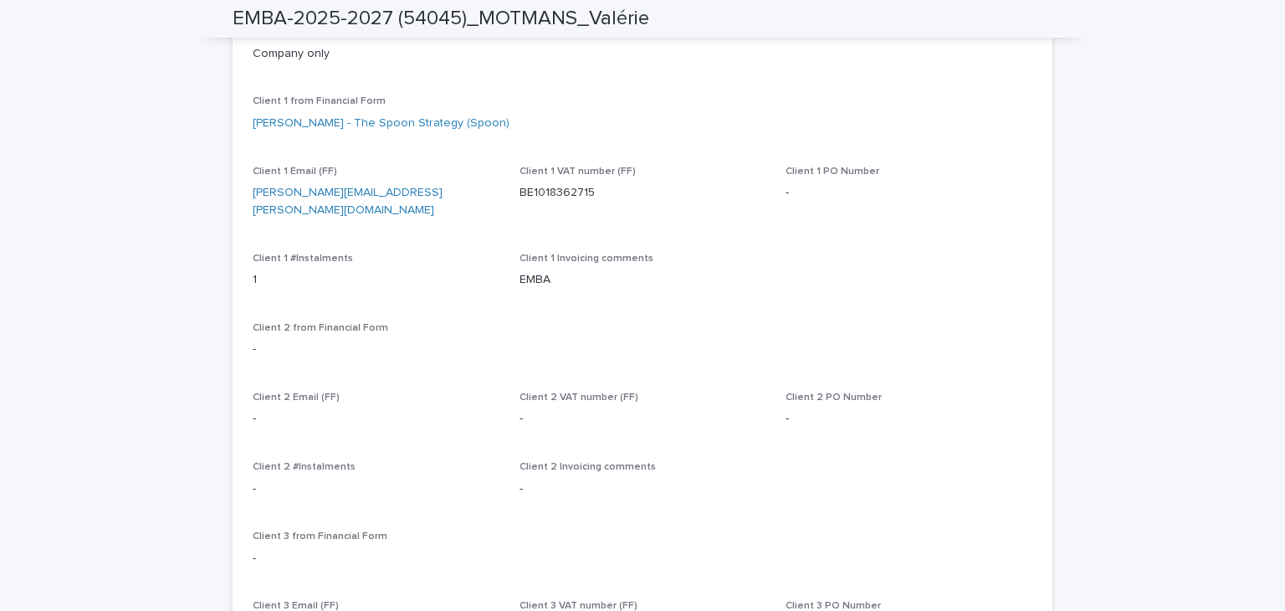
scroll to position [0, 0]
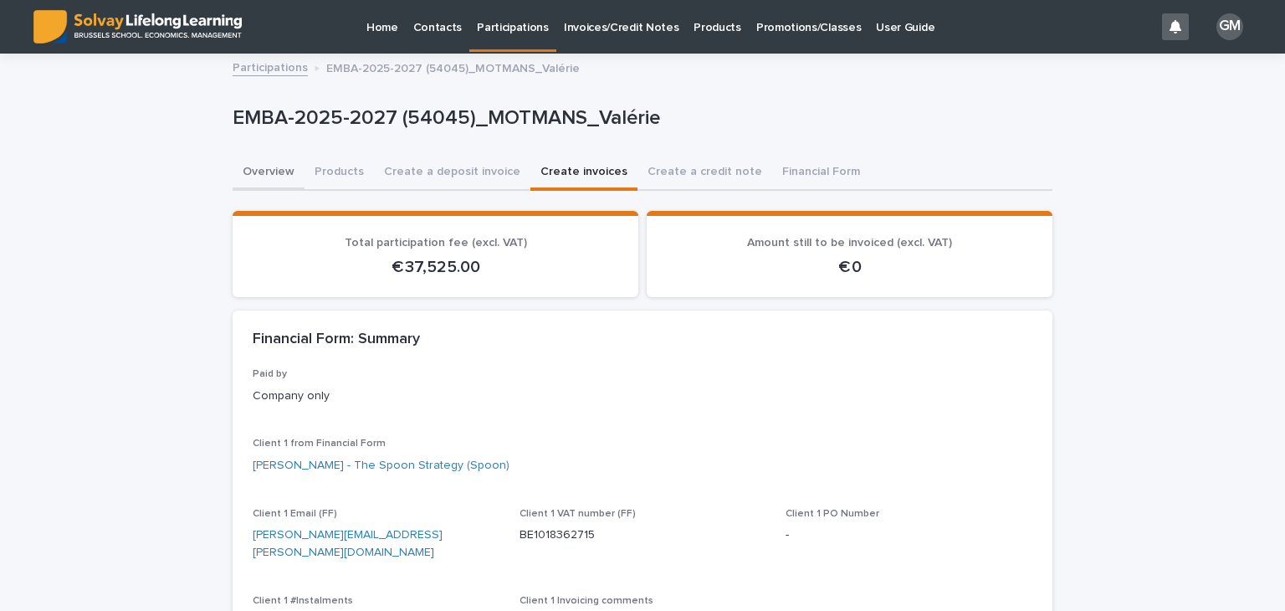
click at [278, 172] on button "Overview" at bounding box center [269, 173] width 72 height 35
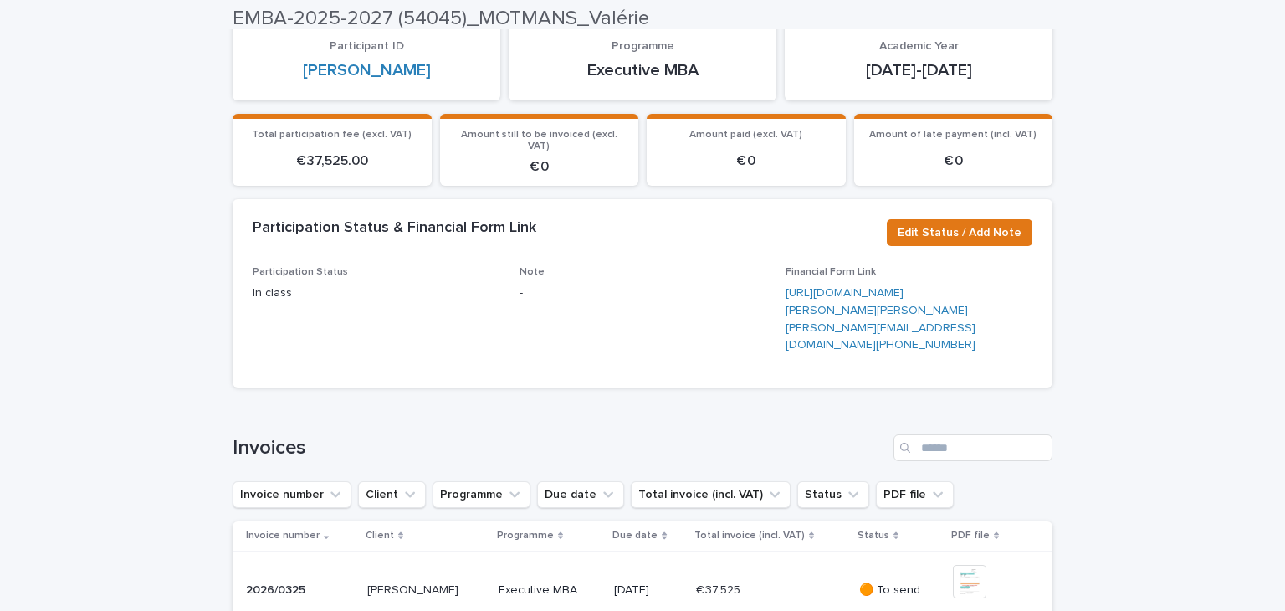
scroll to position [525, 0]
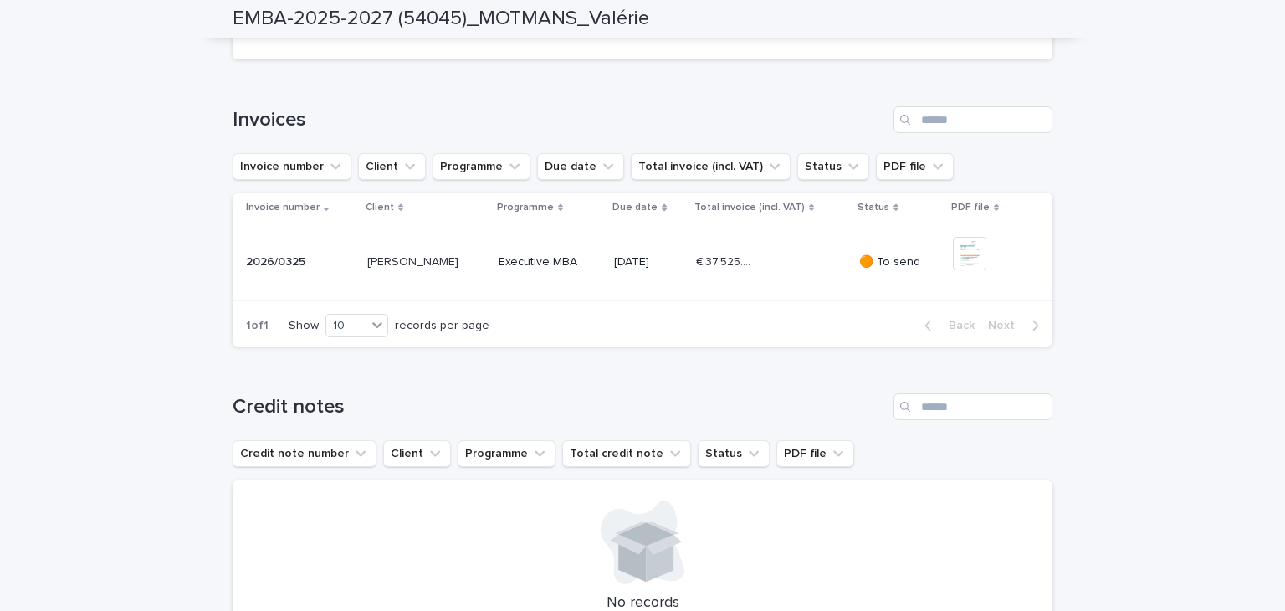
click at [818, 301] on td "€ 37,525.00 € 37,525.00" at bounding box center [771, 262] width 163 height 79
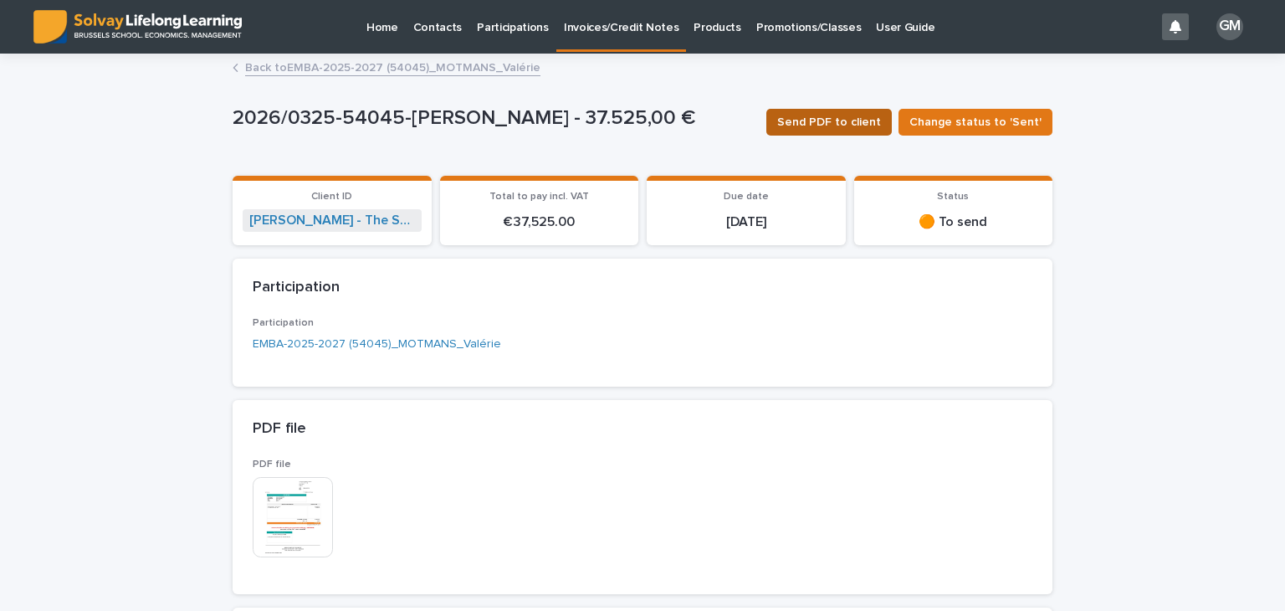
click at [842, 122] on span "Send PDF to client" at bounding box center [829, 122] width 104 height 17
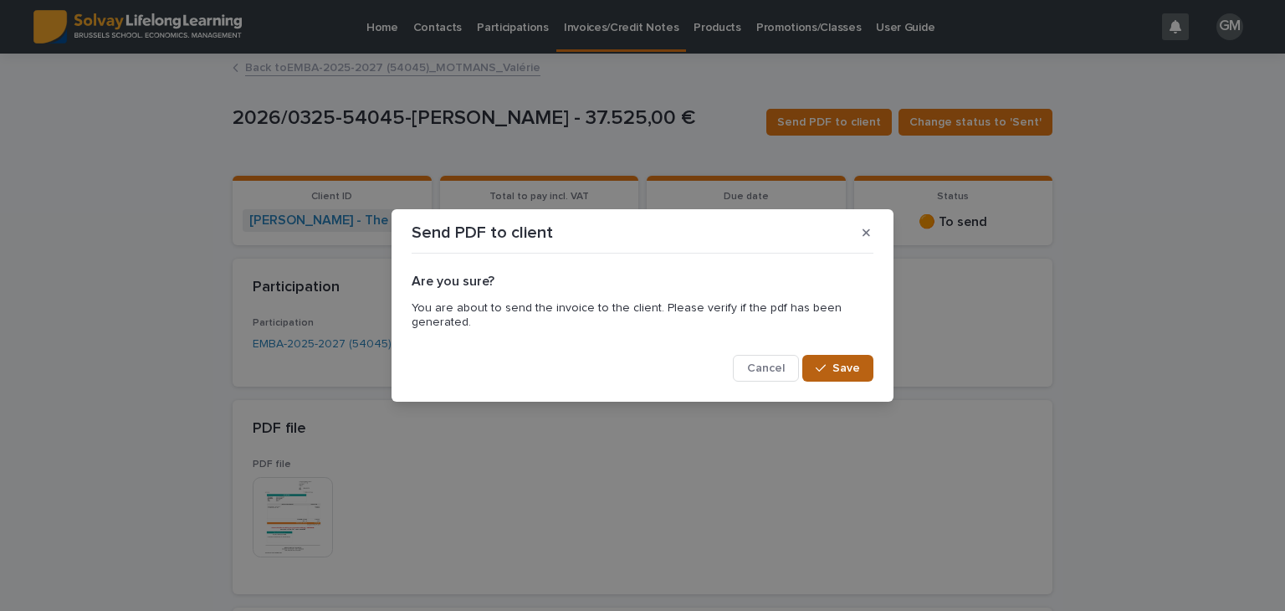
click at [842, 364] on span "Save" at bounding box center [847, 368] width 28 height 12
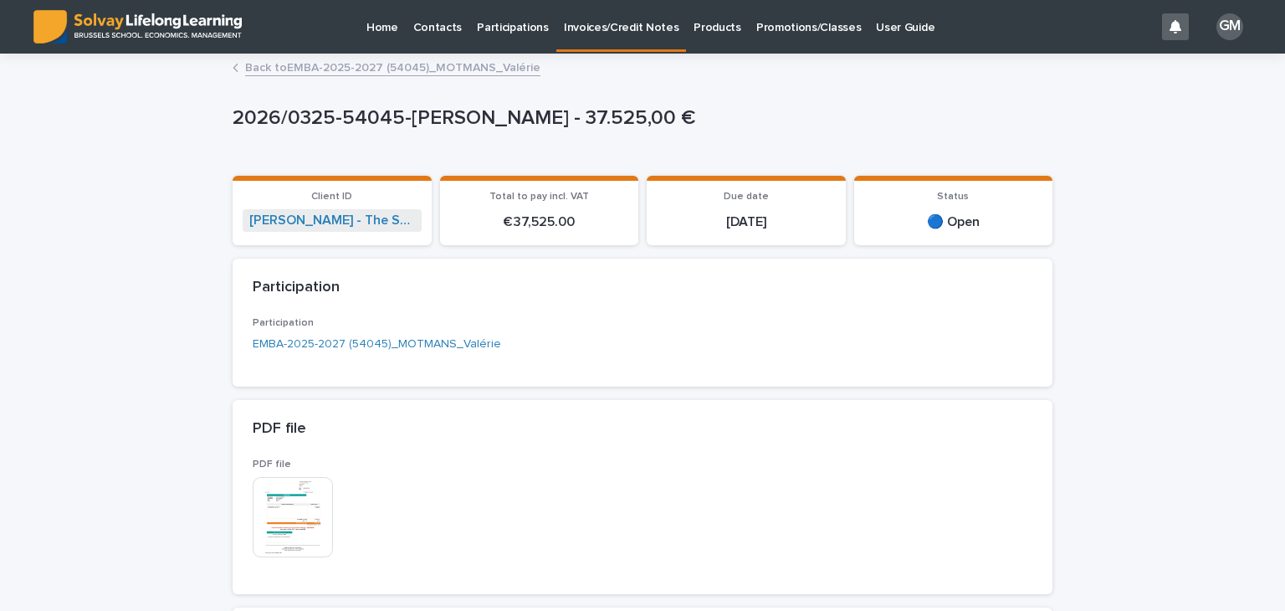
click at [488, 33] on p "Participations" at bounding box center [513, 17] width 72 height 35
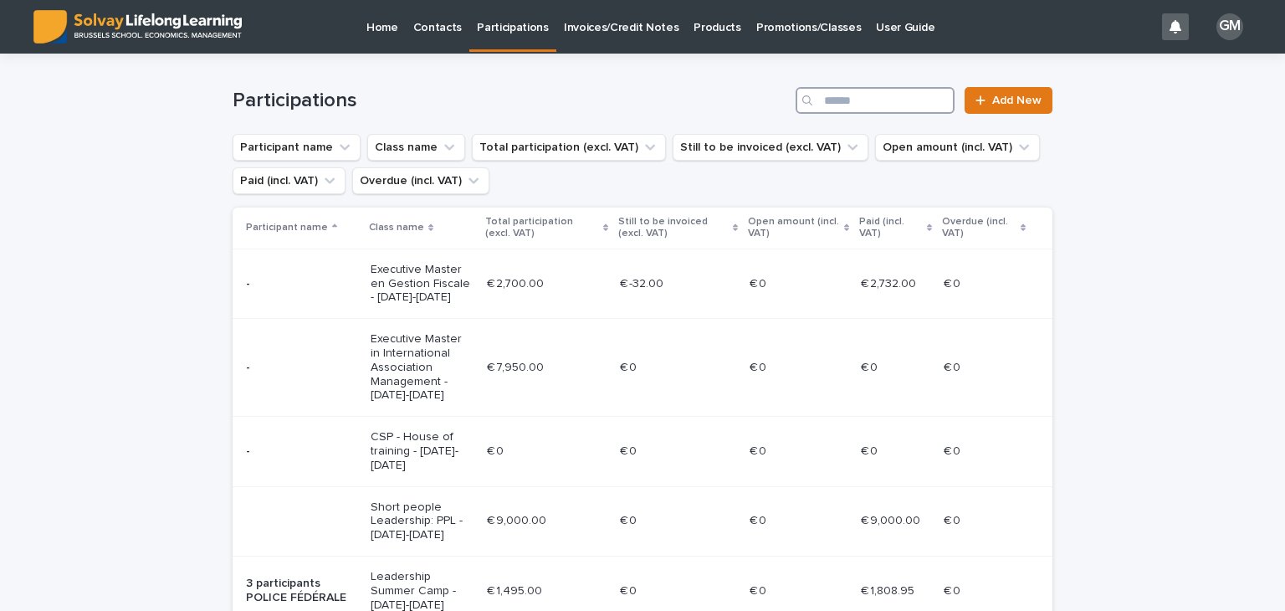
click at [872, 98] on input "Search" at bounding box center [875, 100] width 159 height 27
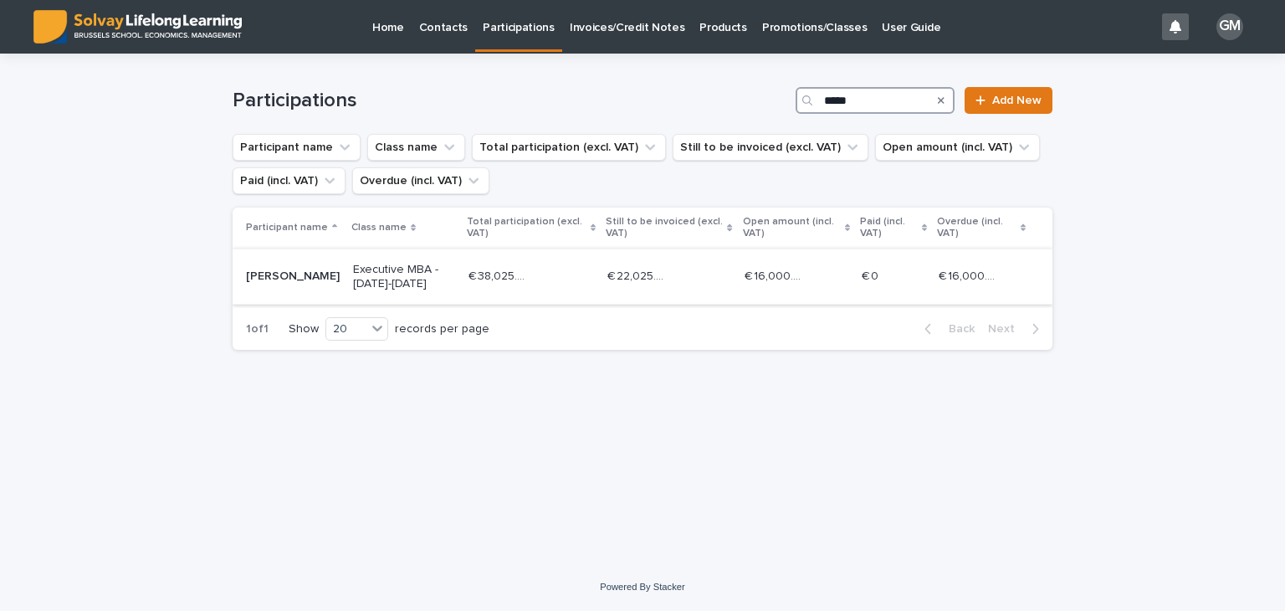
type input "*****"
click at [689, 278] on div "€ 22,025.00 € 22,025.00" at bounding box center [669, 277] width 124 height 28
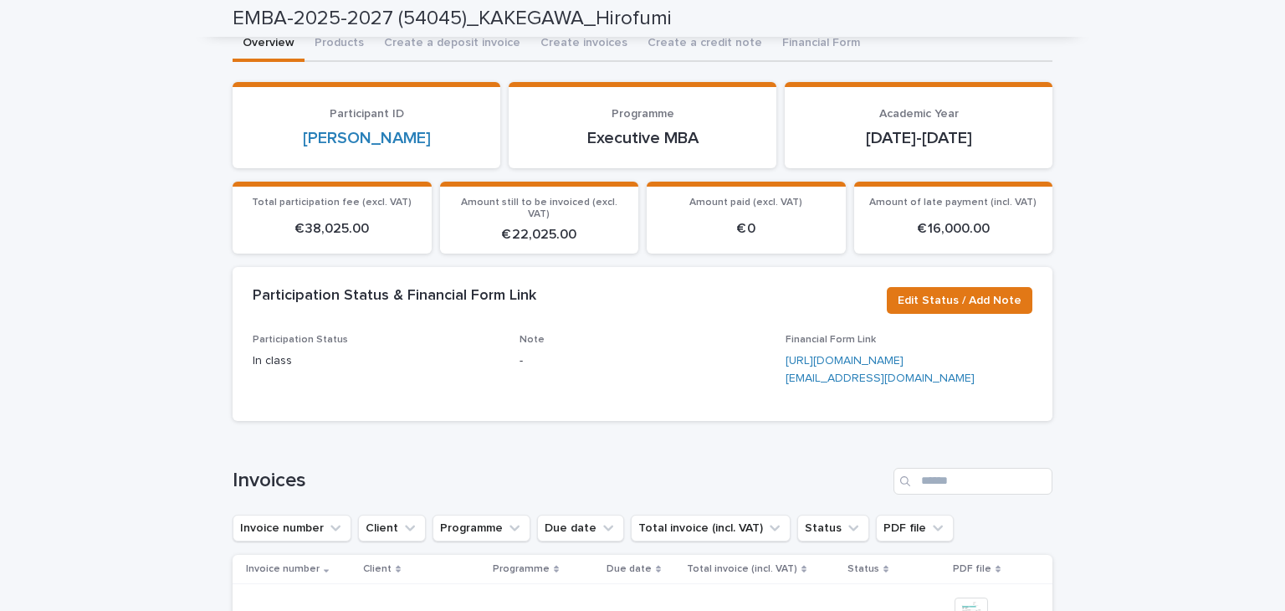
scroll to position [79, 0]
